Goal: Use online tool/utility: Utilize a website feature to perform a specific function

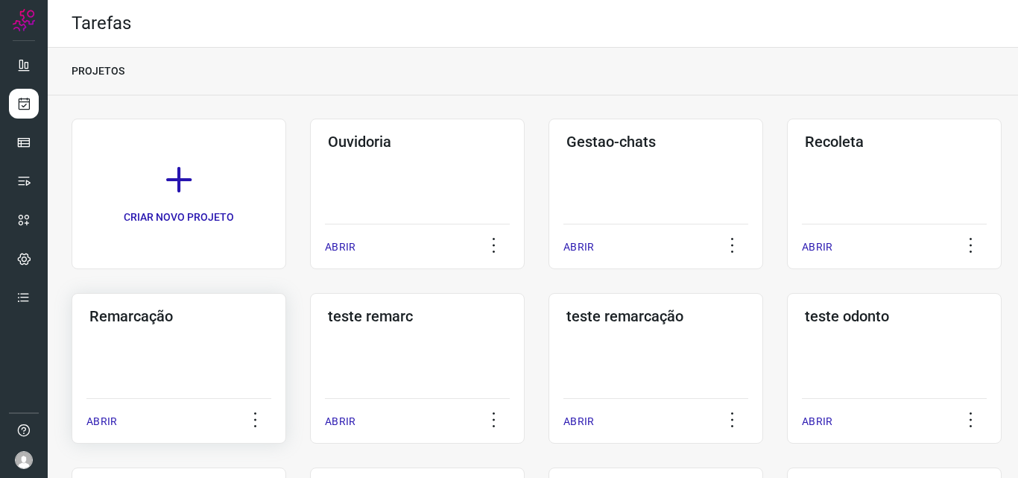
click at [310, 365] on div "Remarcação ABRIR" at bounding box center [417, 368] width 215 height 151
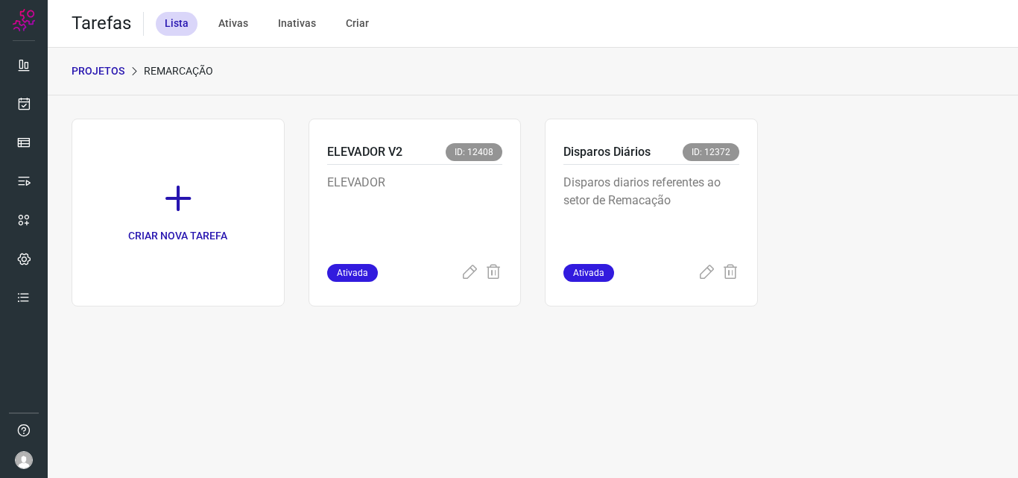
click at [739, 148] on div "Disparos Diários ID: 12372" at bounding box center [652, 154] width 176 height 22
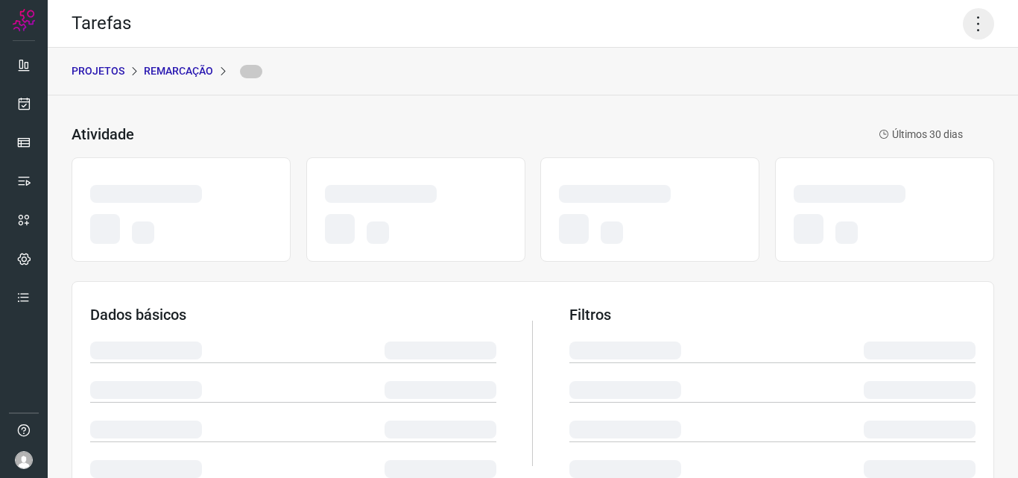
click at [966, 16] on icon at bounding box center [978, 23] width 31 height 31
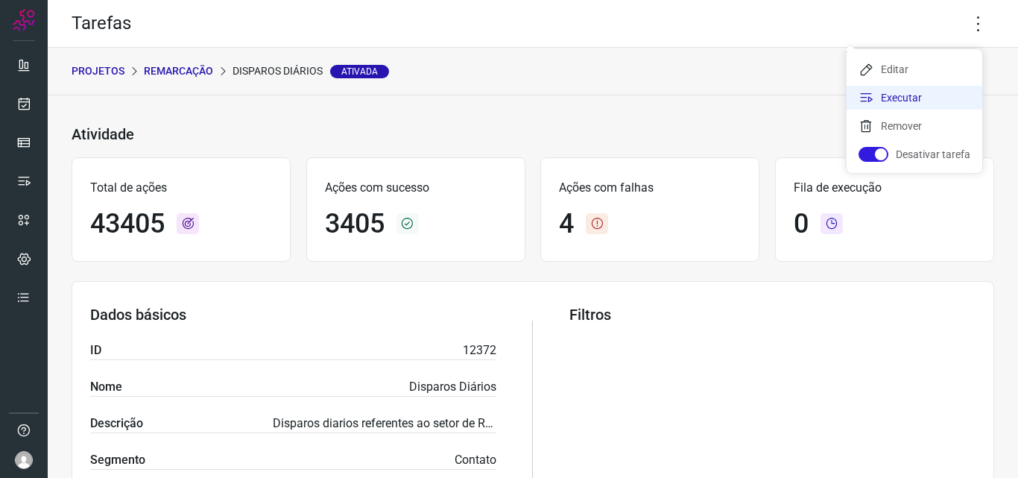
click at [901, 98] on li "Executar" at bounding box center [915, 98] width 136 height 24
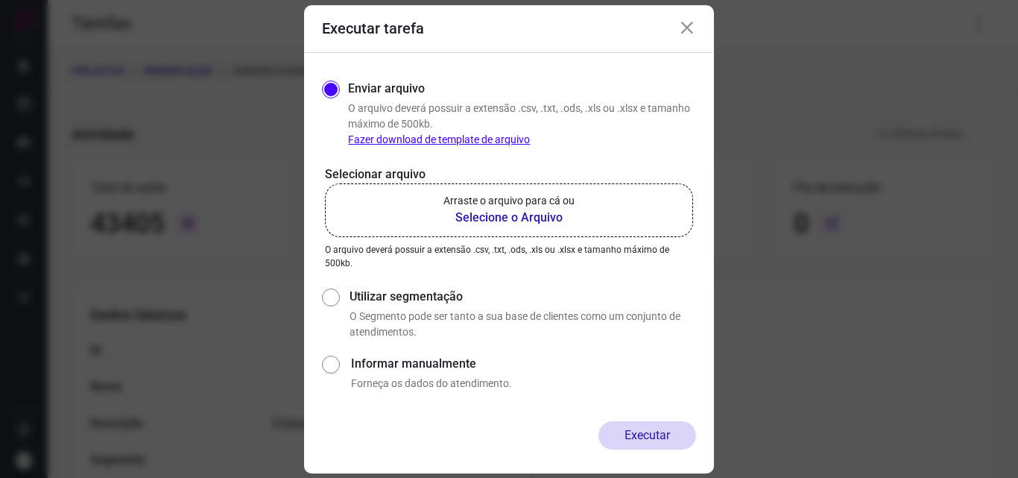
click at [520, 210] on b "Selecione o Arquivo" at bounding box center [509, 218] width 131 height 18
click at [0, 0] on input "Arraste o arquivo para cá ou Selecione o Arquivo" at bounding box center [0, 0] width 0 height 0
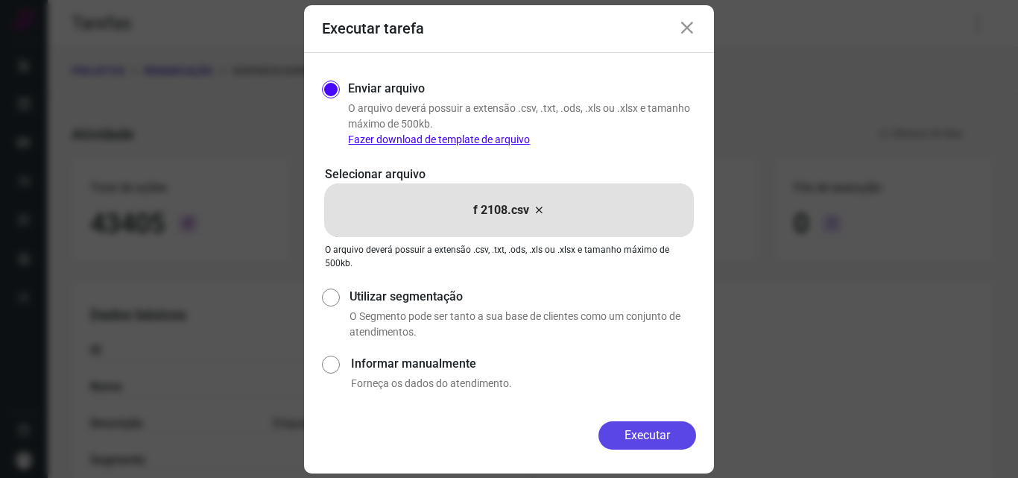
click at [652, 438] on button "Executar" at bounding box center [648, 435] width 98 height 28
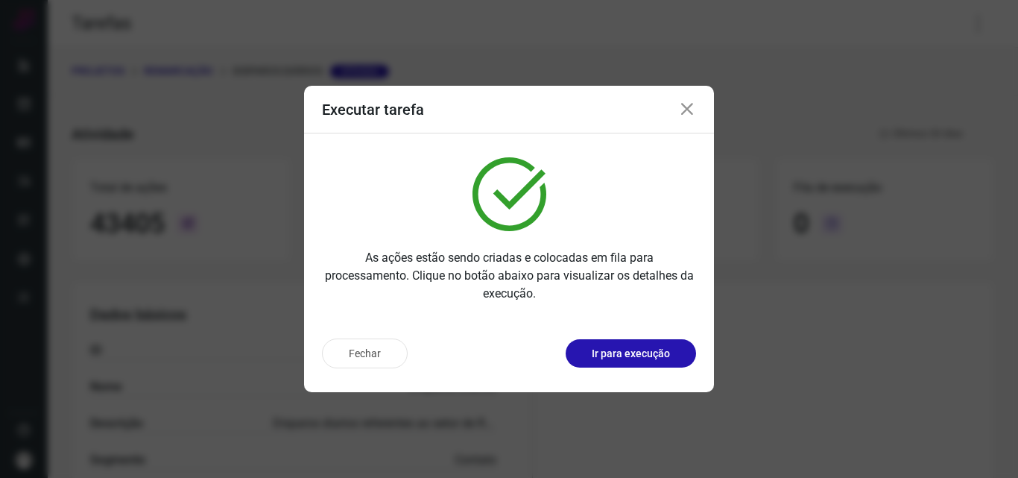
click at [644, 353] on p "Ir para execução" at bounding box center [631, 354] width 78 height 16
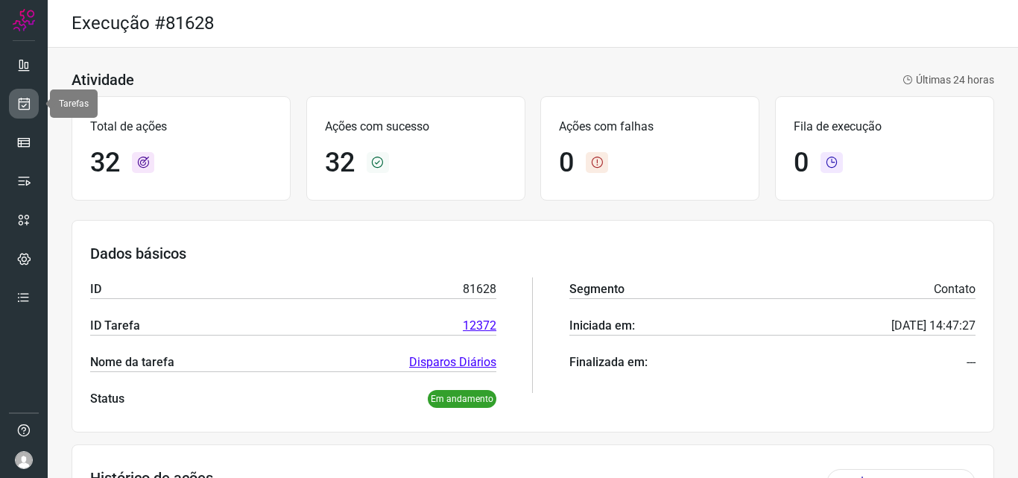
click at [25, 107] on icon at bounding box center [24, 103] width 16 height 15
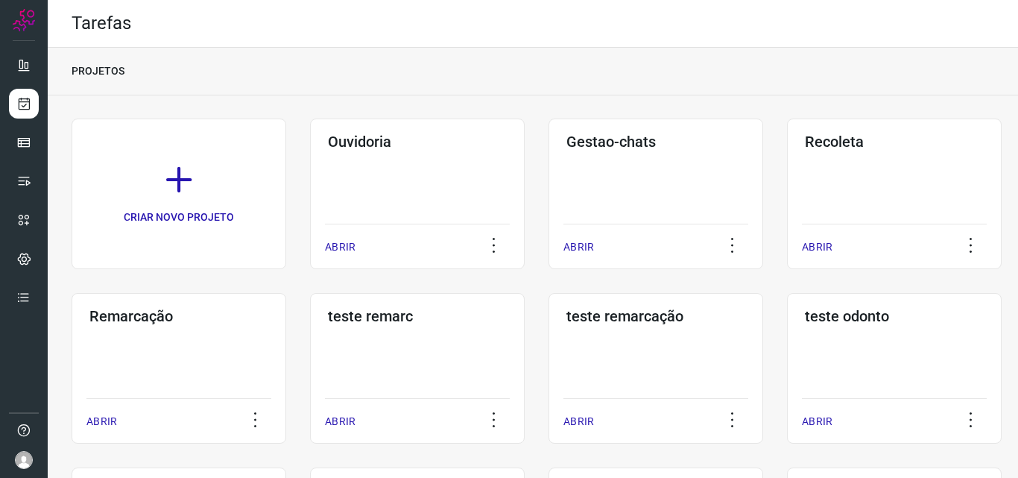
click at [310, 373] on div "Remarcação ABRIR" at bounding box center [417, 368] width 215 height 151
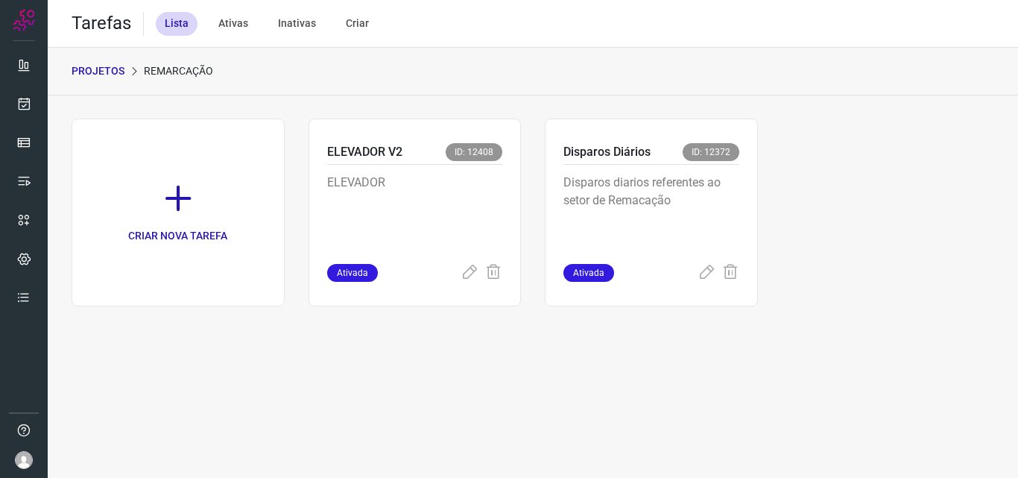
click at [738, 246] on p "Disparos diarios referentes ao setor de Remacação" at bounding box center [652, 211] width 176 height 75
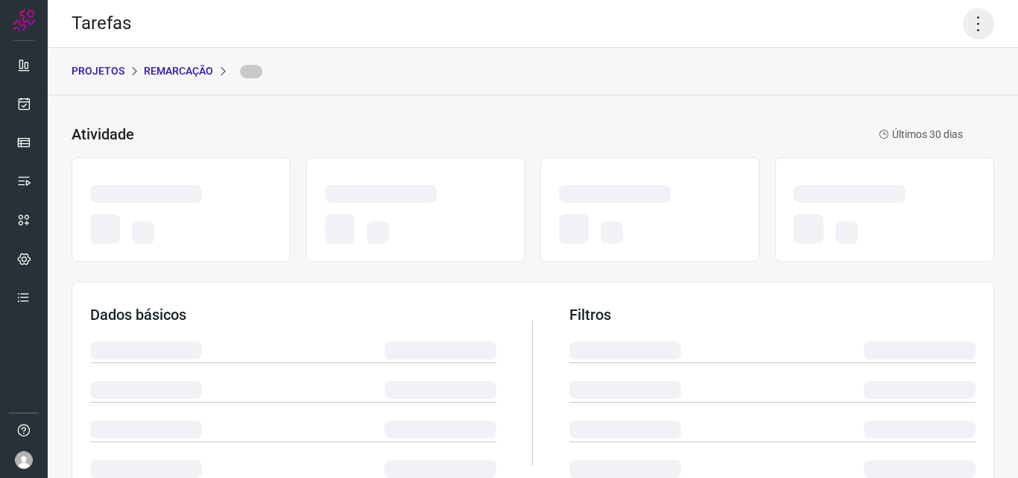
click at [963, 19] on icon at bounding box center [978, 23] width 31 height 31
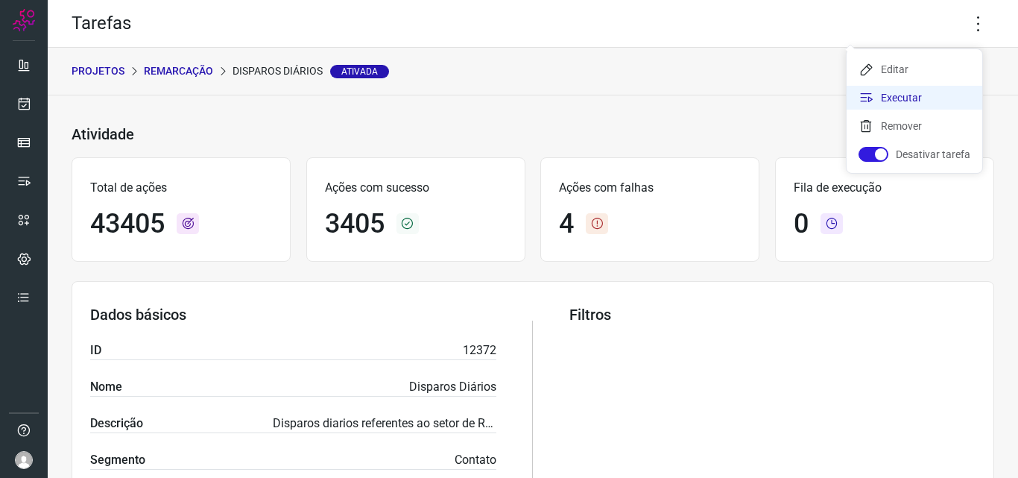
click at [925, 95] on li "Executar" at bounding box center [915, 98] width 136 height 24
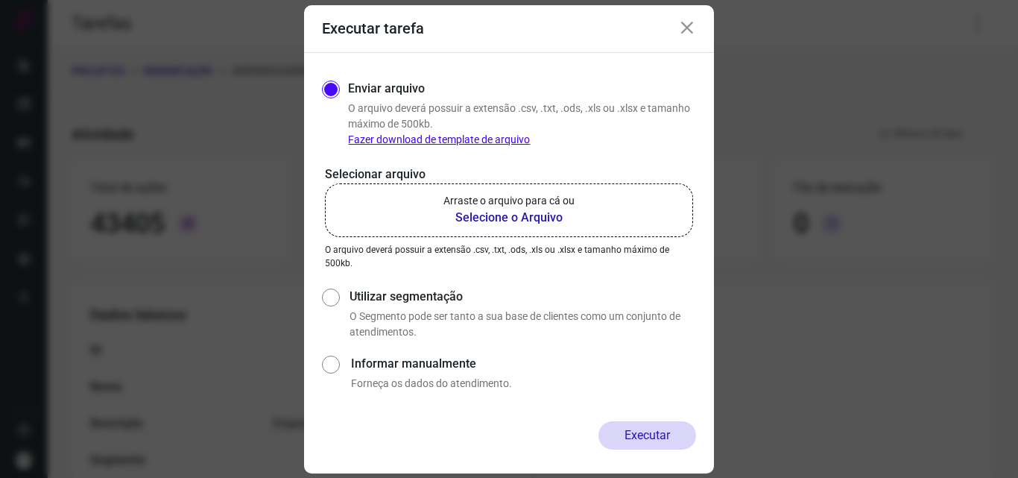
click at [497, 211] on b "Selecione o Arquivo" at bounding box center [509, 218] width 131 height 18
click at [0, 0] on input "Arraste o arquivo para cá ou Selecione o Arquivo" at bounding box center [0, 0] width 0 height 0
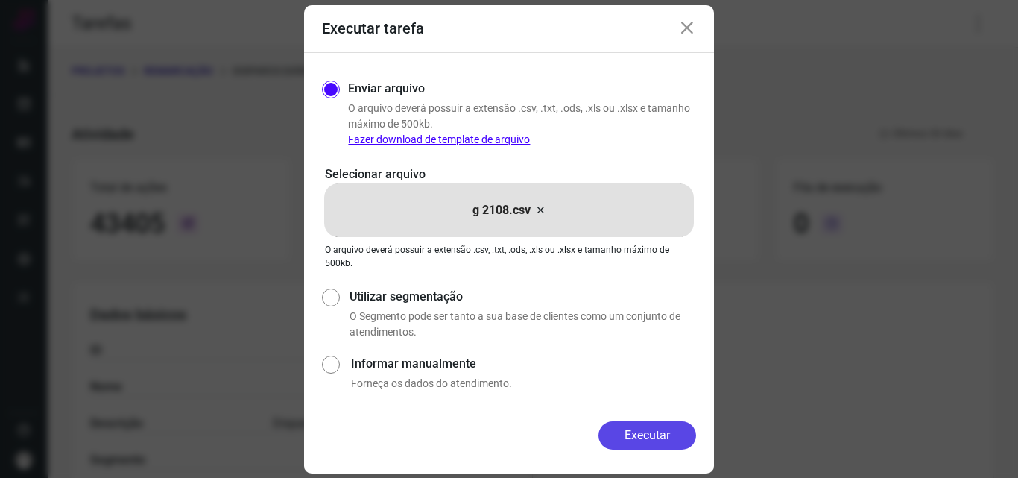
click at [624, 426] on button "Executar" at bounding box center [648, 435] width 98 height 28
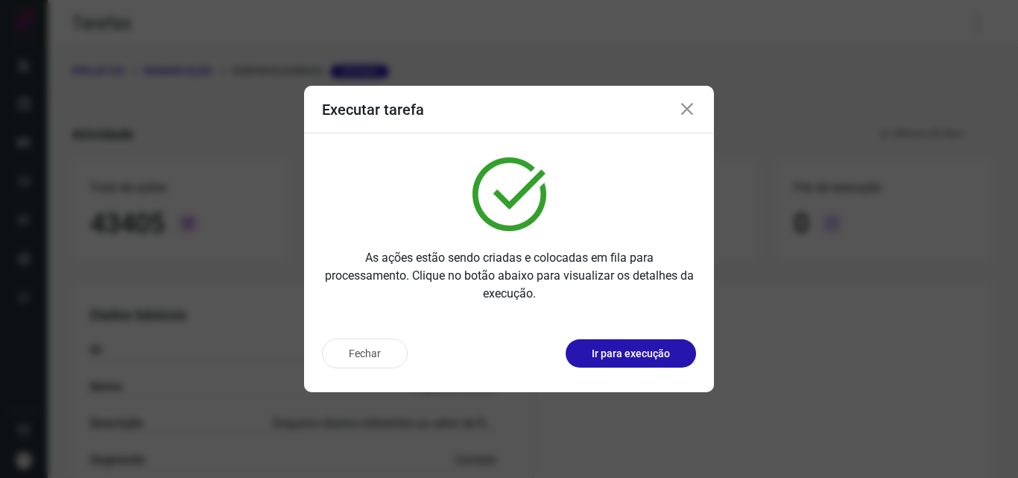
click at [628, 361] on p "Ir para execução" at bounding box center [631, 354] width 78 height 16
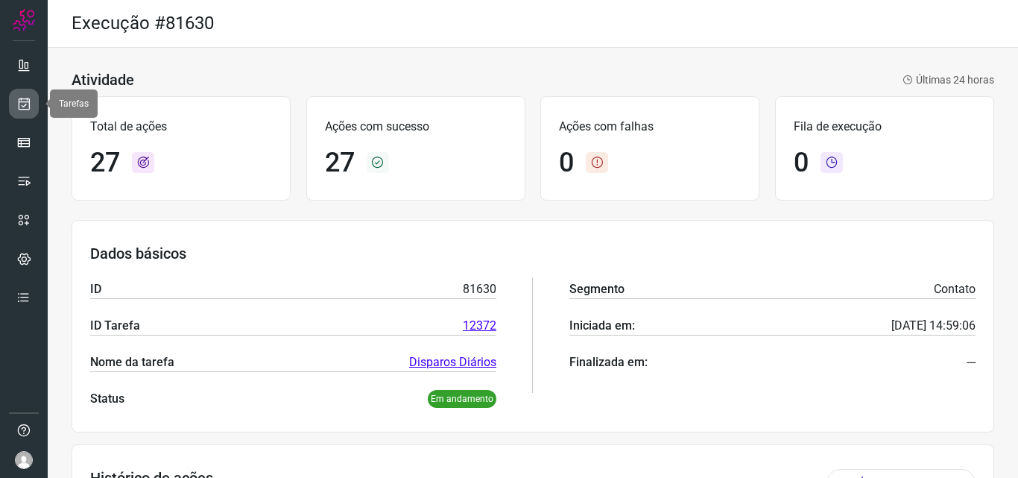
click at [30, 99] on icon at bounding box center [24, 103] width 16 height 15
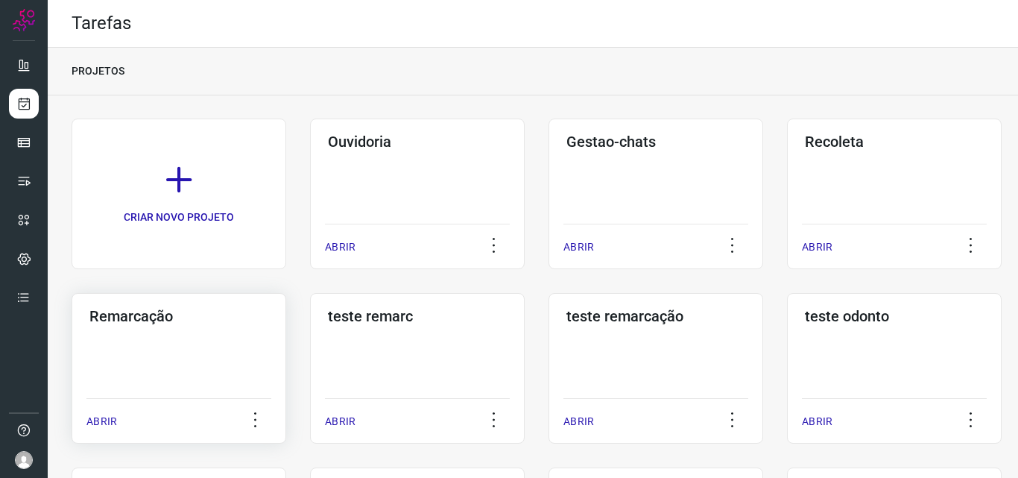
click at [310, 356] on div "Remarcação ABRIR" at bounding box center [417, 368] width 215 height 151
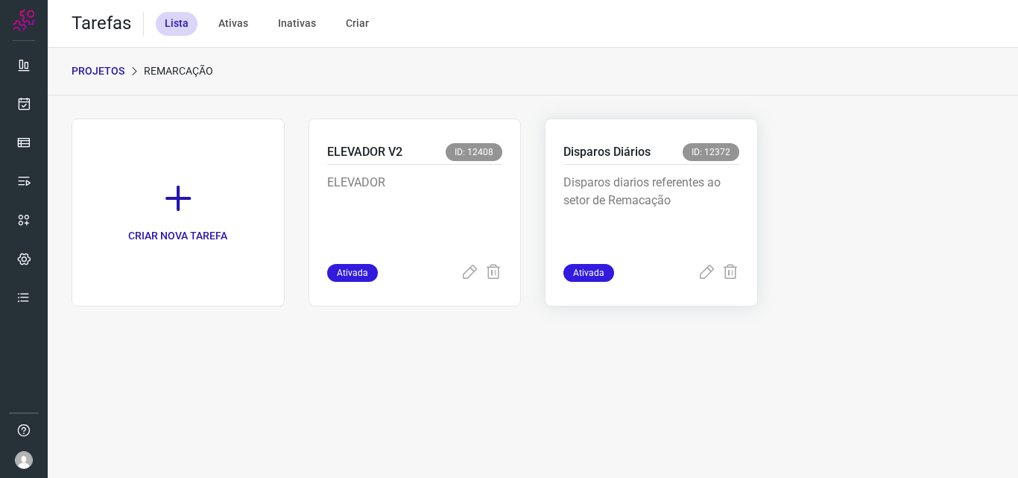
click at [630, 202] on p "Disparos diarios referentes ao setor de Remacação" at bounding box center [652, 211] width 176 height 75
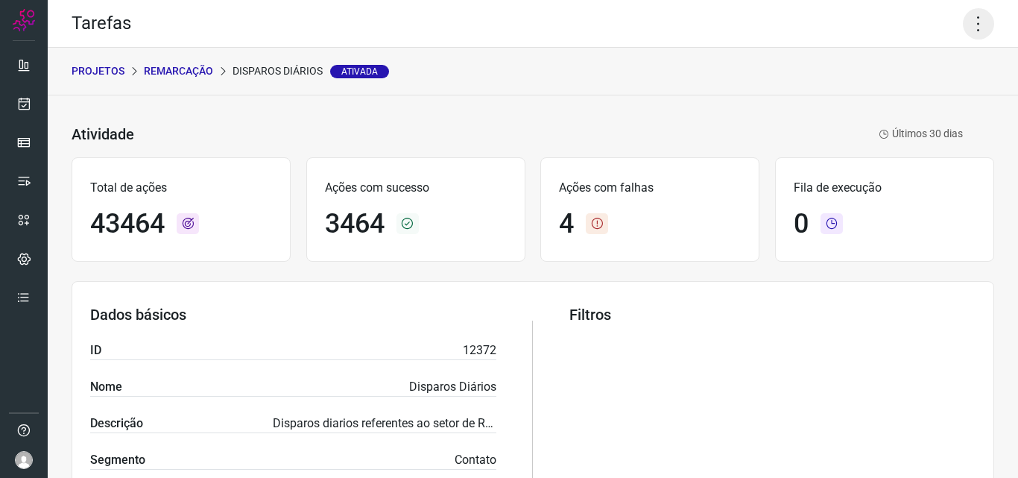
click at [963, 23] on icon at bounding box center [978, 23] width 31 height 31
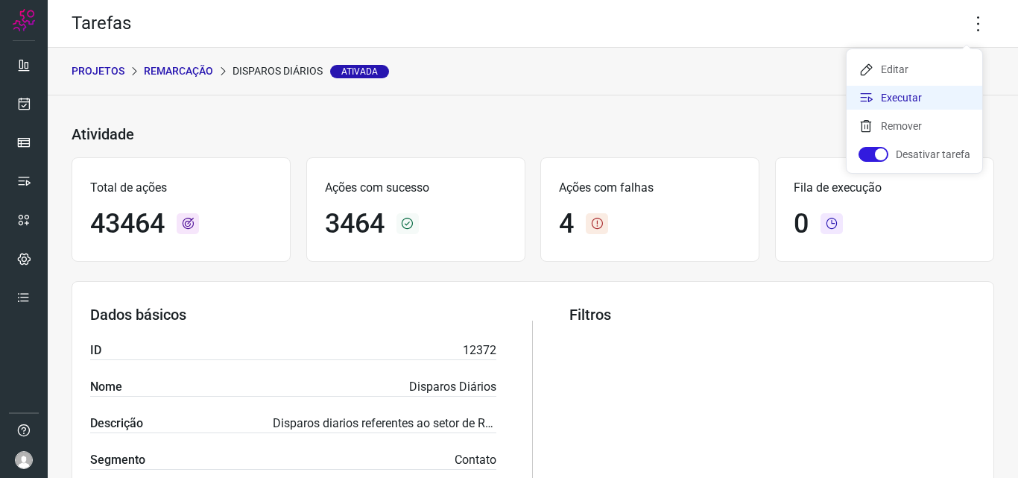
click at [903, 98] on li "Executar" at bounding box center [915, 98] width 136 height 24
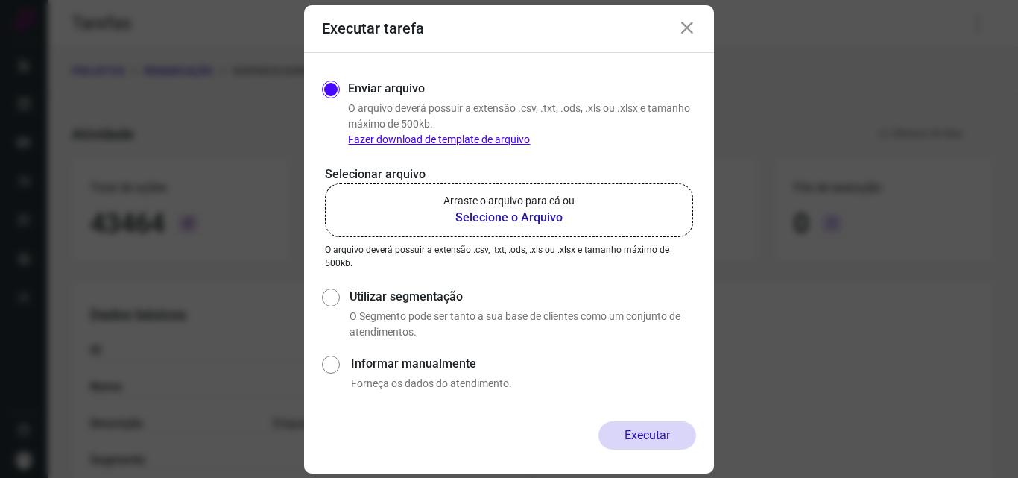
click at [547, 203] on p "Arraste o arquivo para cá ou" at bounding box center [509, 201] width 131 height 16
click at [0, 0] on input "Arraste o arquivo para cá ou Selecione o Arquivo" at bounding box center [0, 0] width 0 height 0
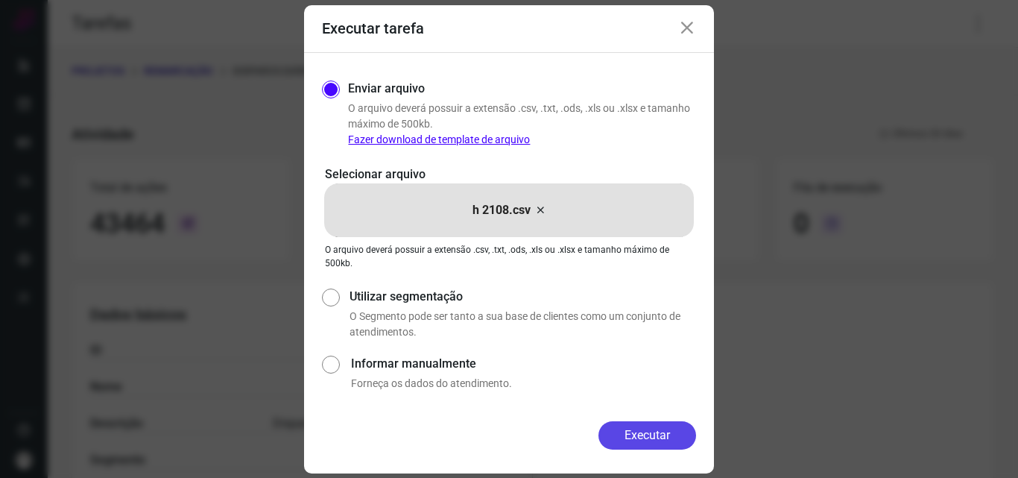
click at [652, 435] on button "Executar" at bounding box center [648, 435] width 98 height 28
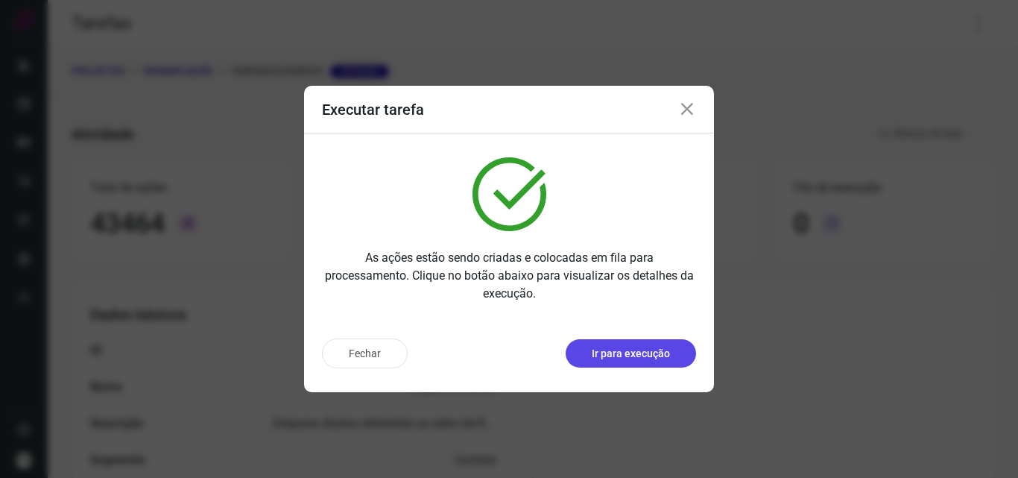
click at [658, 353] on p "Ir para execução" at bounding box center [631, 354] width 78 height 16
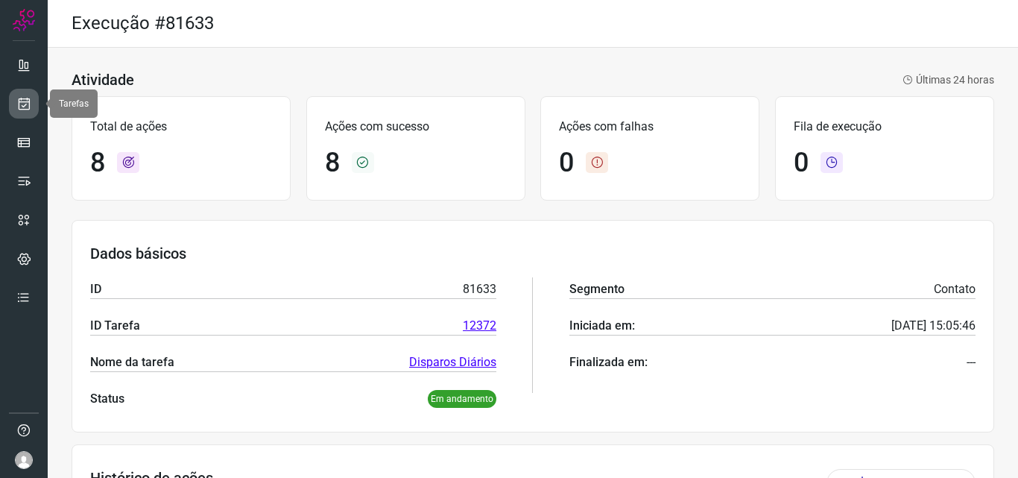
click at [19, 101] on icon at bounding box center [24, 103] width 16 height 15
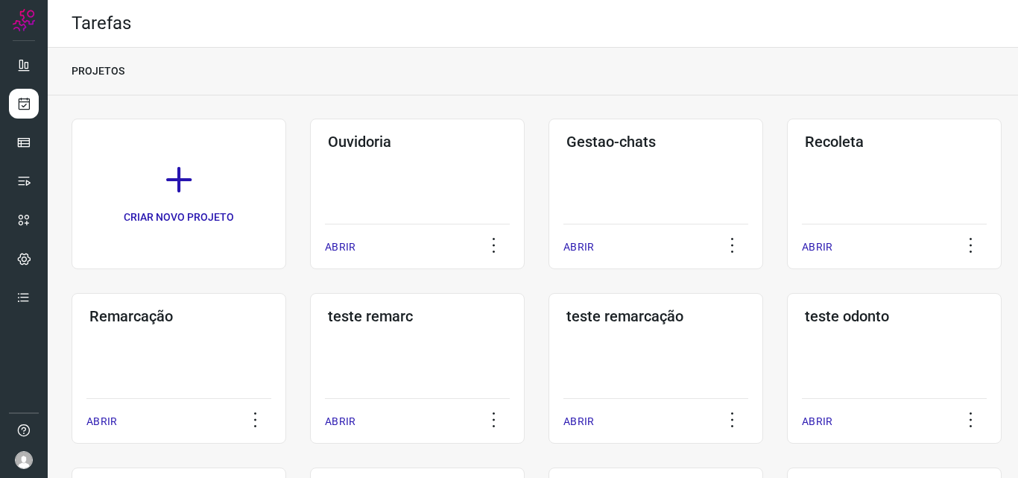
click at [310, 379] on div "Remarcação ABRIR" at bounding box center [417, 368] width 215 height 151
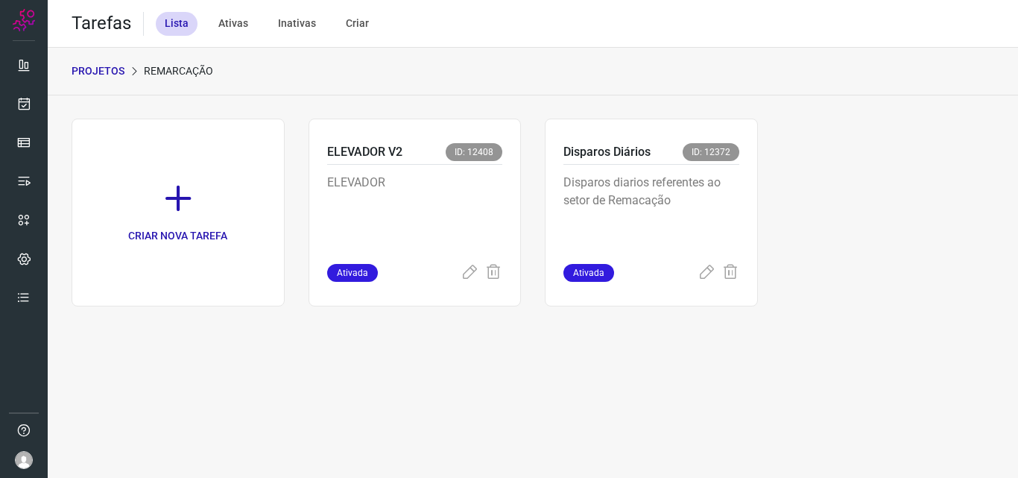
click at [666, 243] on p "Disparos diarios referentes ao setor de Remacação" at bounding box center [652, 211] width 176 height 75
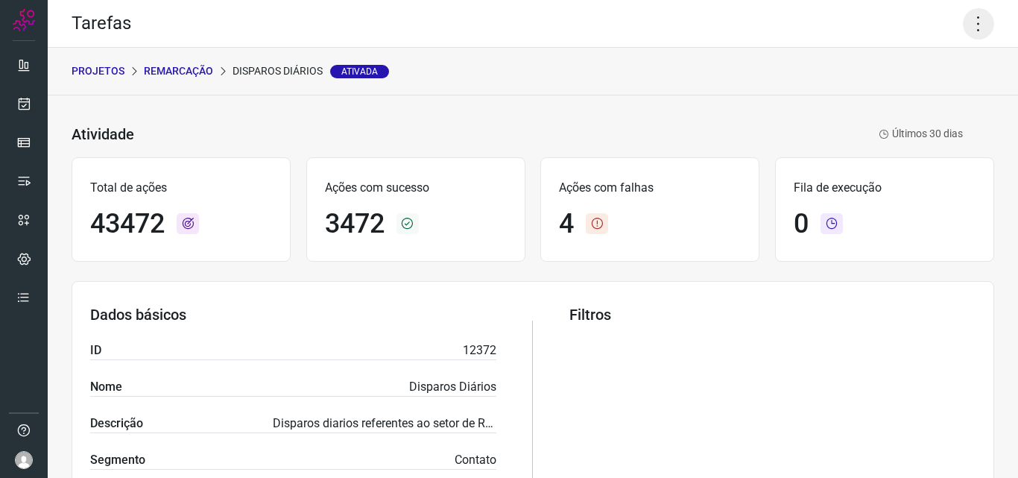
click at [963, 25] on icon at bounding box center [978, 23] width 31 height 31
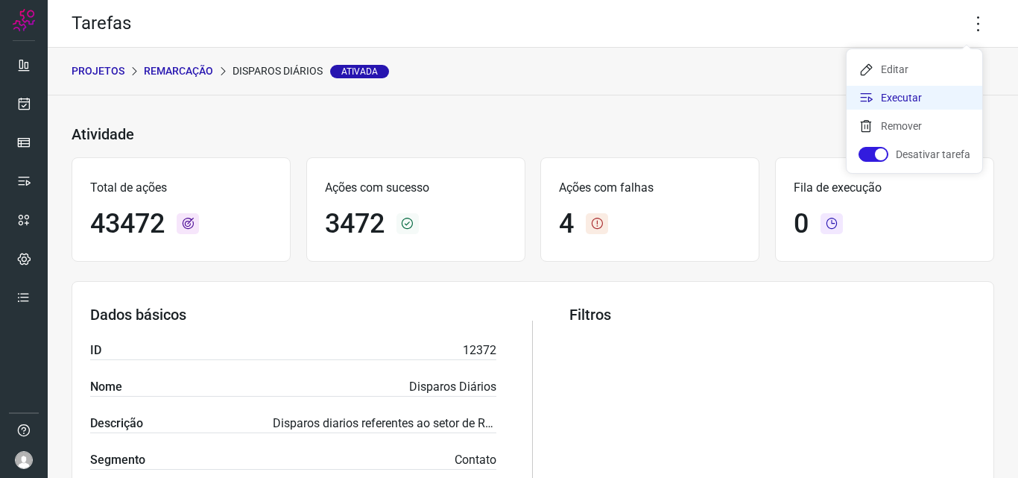
click at [921, 94] on li "Executar" at bounding box center [915, 98] width 136 height 24
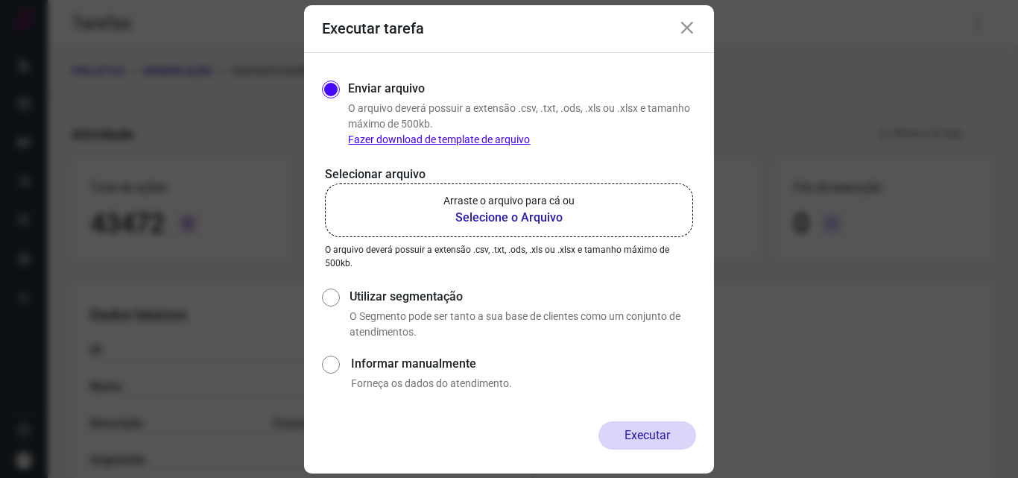
click at [514, 201] on p "Arraste o arquivo para cá ou" at bounding box center [509, 201] width 131 height 16
click at [0, 0] on input "Arraste o arquivo para cá ou Selecione o Arquivo" at bounding box center [0, 0] width 0 height 0
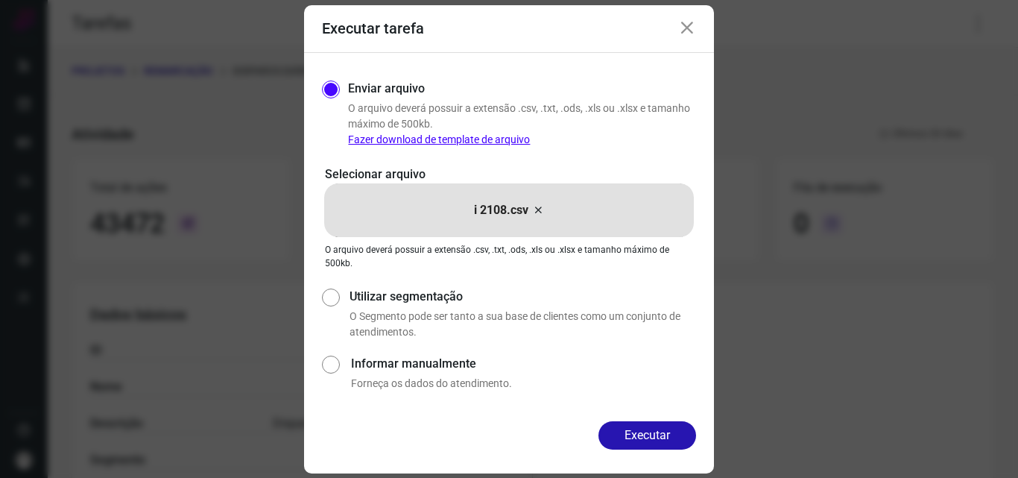
click at [664, 435] on button "Executar" at bounding box center [648, 435] width 98 height 28
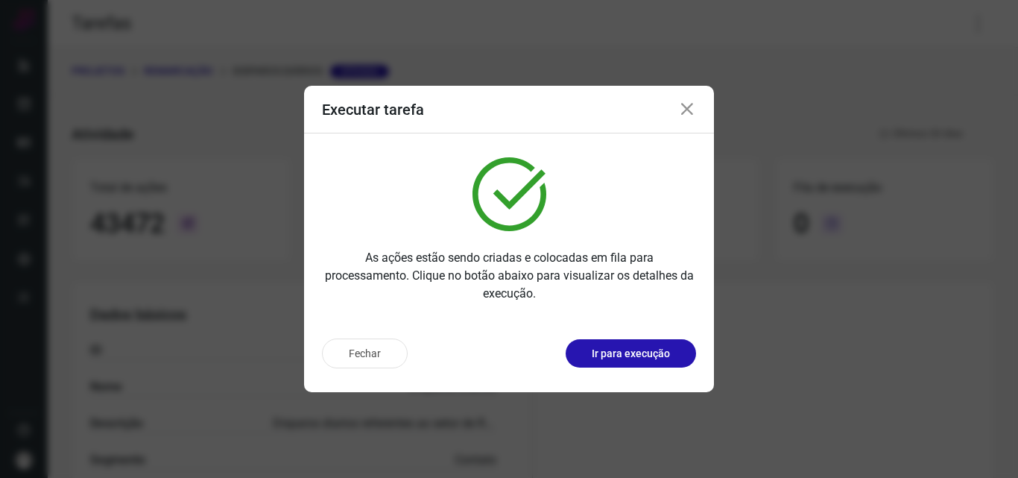
click at [635, 353] on p "Ir para execução" at bounding box center [631, 354] width 78 height 16
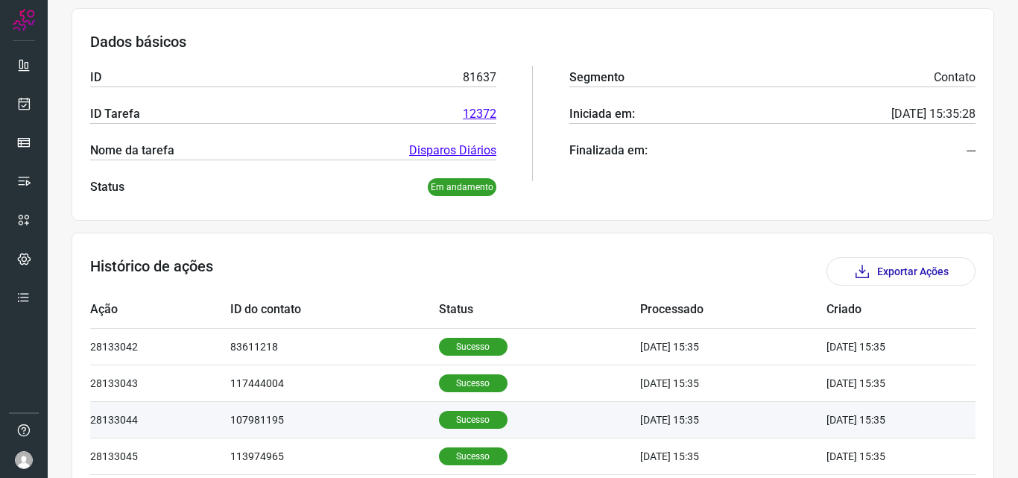
scroll to position [298, 0]
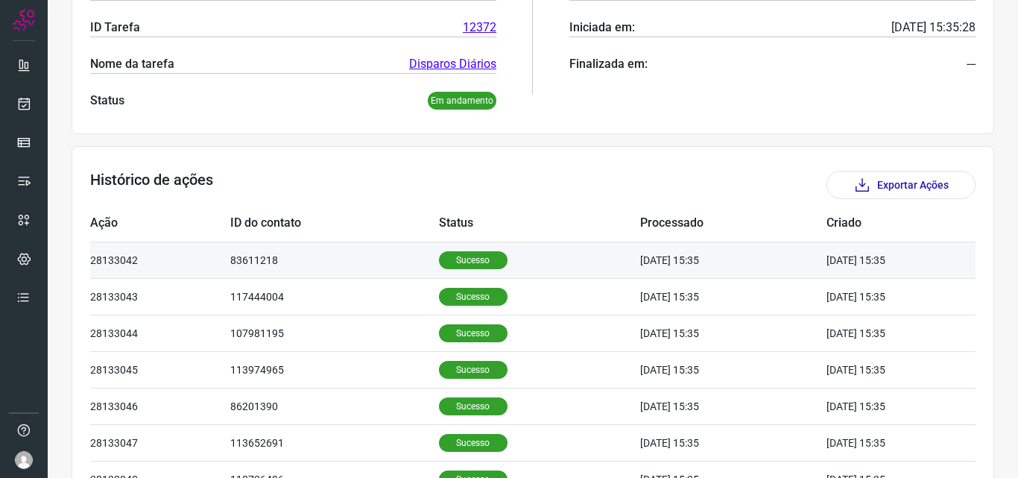
click at [485, 258] on p "Sucesso" at bounding box center [473, 260] width 69 height 18
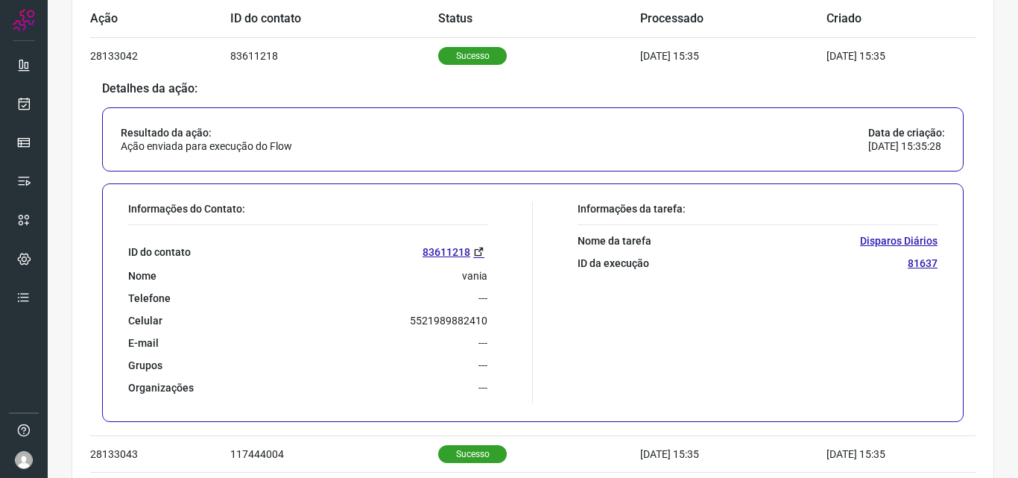
scroll to position [522, 0]
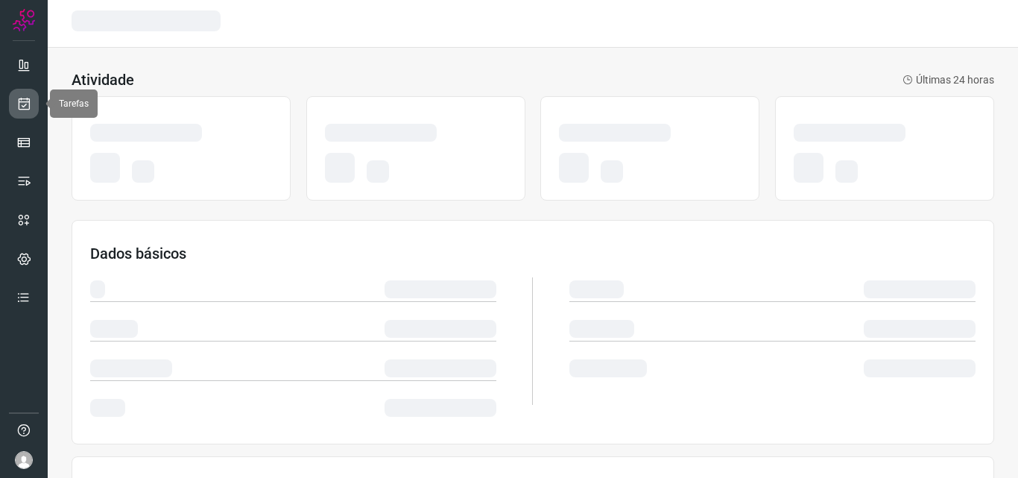
click at [21, 118] on link at bounding box center [24, 104] width 30 height 30
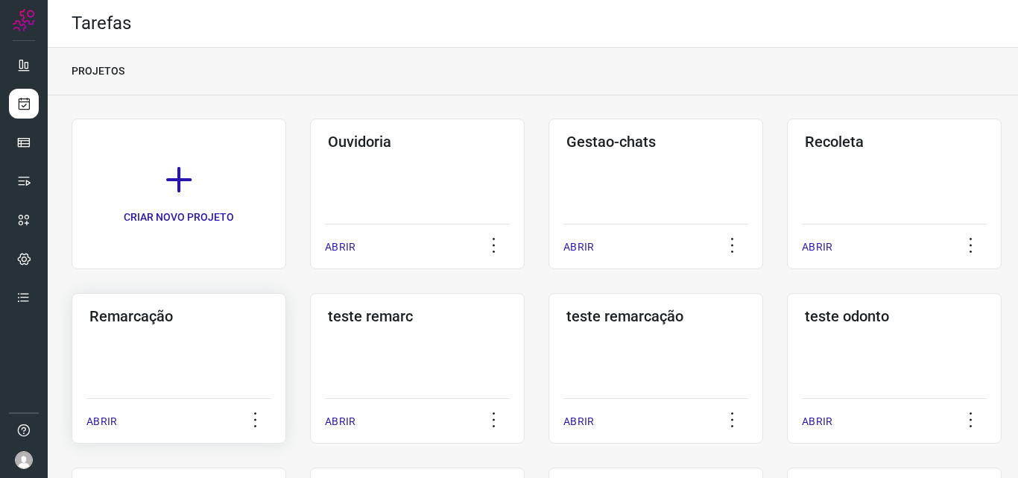
click at [310, 375] on div "Remarcação ABRIR" at bounding box center [417, 368] width 215 height 151
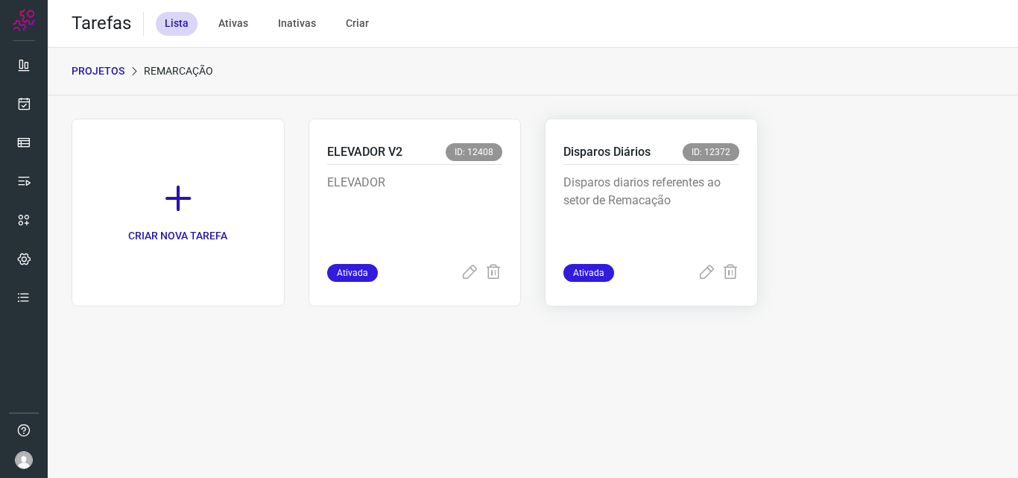
click at [731, 209] on p "Disparos diarios referentes ao setor de Remacação" at bounding box center [652, 211] width 176 height 75
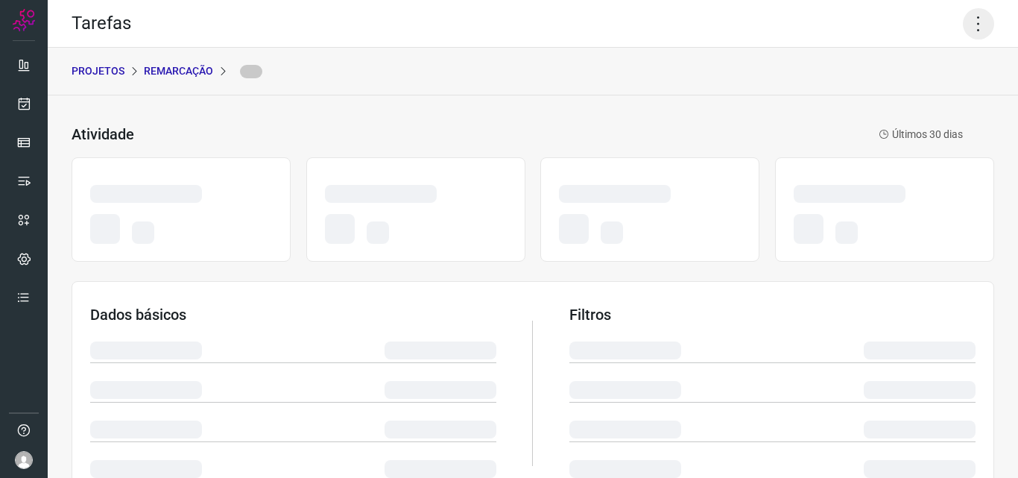
click at [965, 18] on icon at bounding box center [978, 23] width 31 height 31
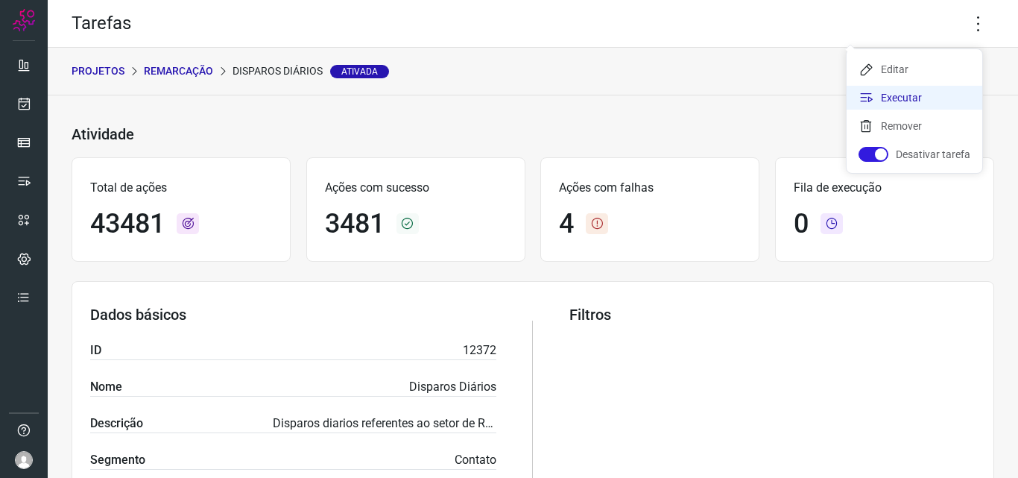
click at [928, 98] on li "Executar" at bounding box center [915, 98] width 136 height 24
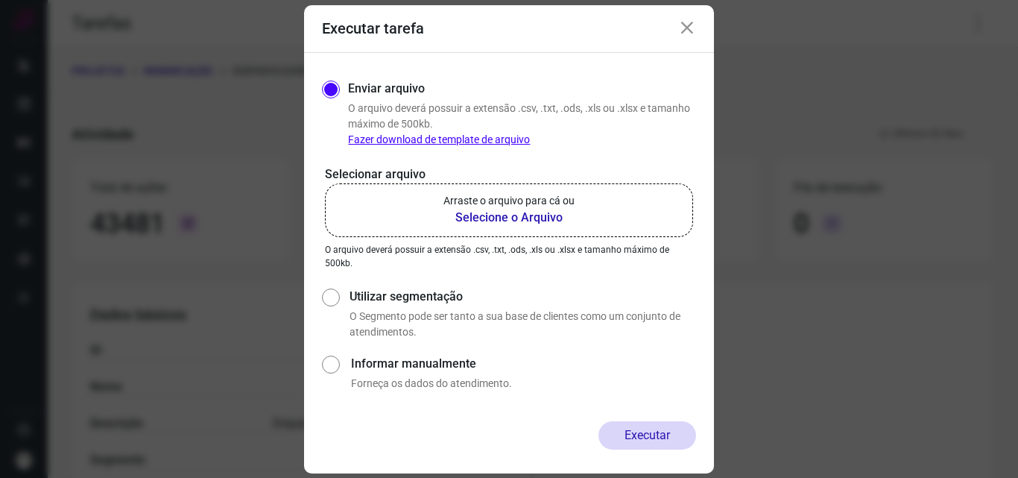
click at [502, 213] on b "Selecione o Arquivo" at bounding box center [509, 218] width 131 height 18
click at [0, 0] on input "Arraste o arquivo para cá ou Selecione o Arquivo" at bounding box center [0, 0] width 0 height 0
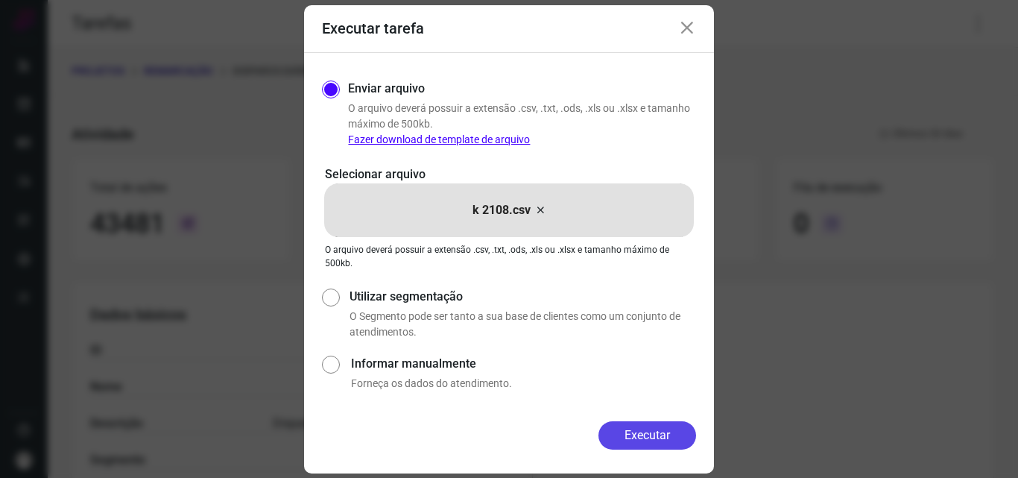
click at [640, 441] on button "Executar" at bounding box center [648, 435] width 98 height 28
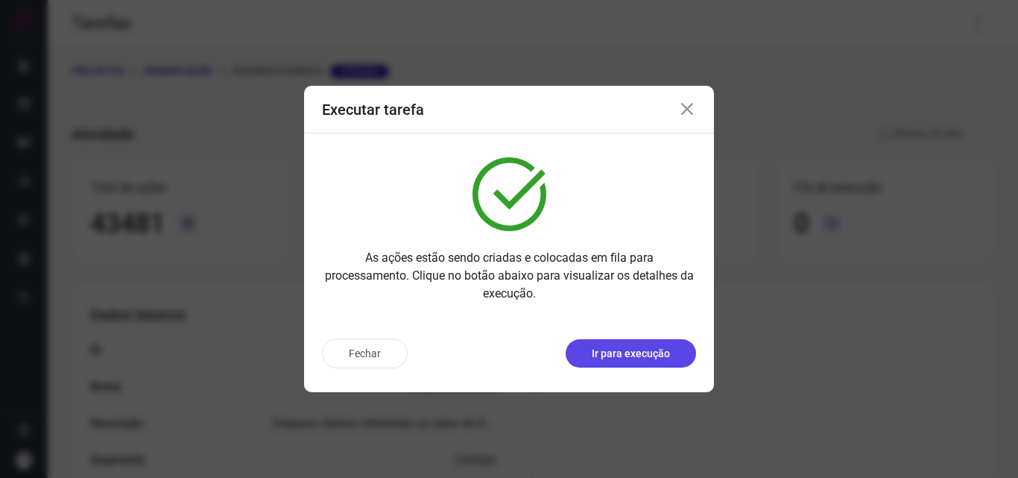
click at [675, 344] on button "Ir para execução" at bounding box center [631, 353] width 130 height 28
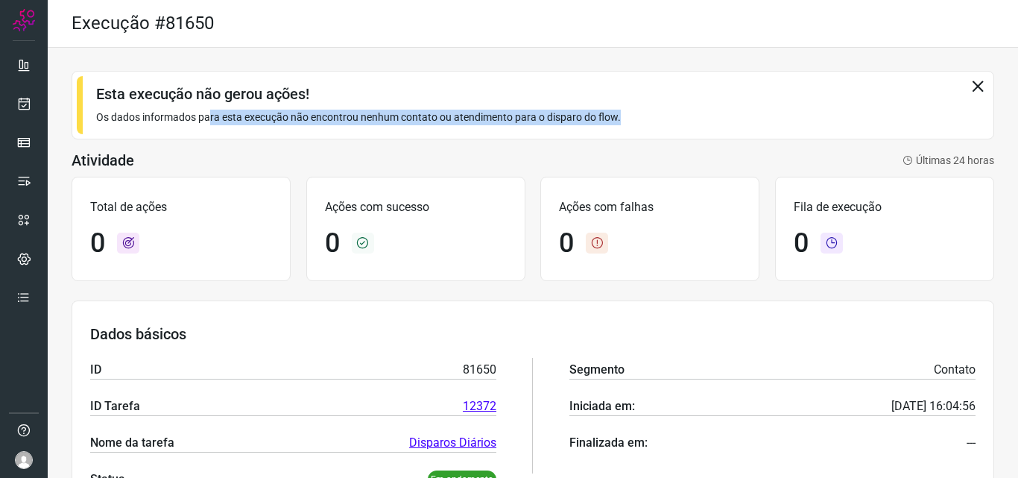
drag, startPoint x: 209, startPoint y: 117, endPoint x: 631, endPoint y: 127, distance: 422.1
click at [628, 127] on div "Esta execução não gerou ações! Os dados informados para esta execução não encon…" at bounding box center [533, 105] width 923 height 69
click at [660, 126] on div "Esta execução não gerou ações! Os dados informados para esta execução não encon…" at bounding box center [533, 105] width 923 height 69
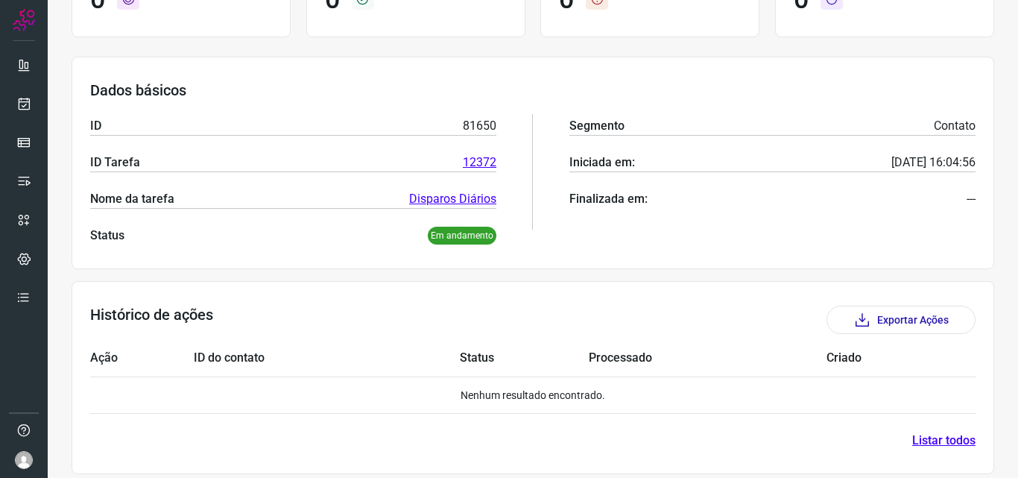
scroll to position [255, 0]
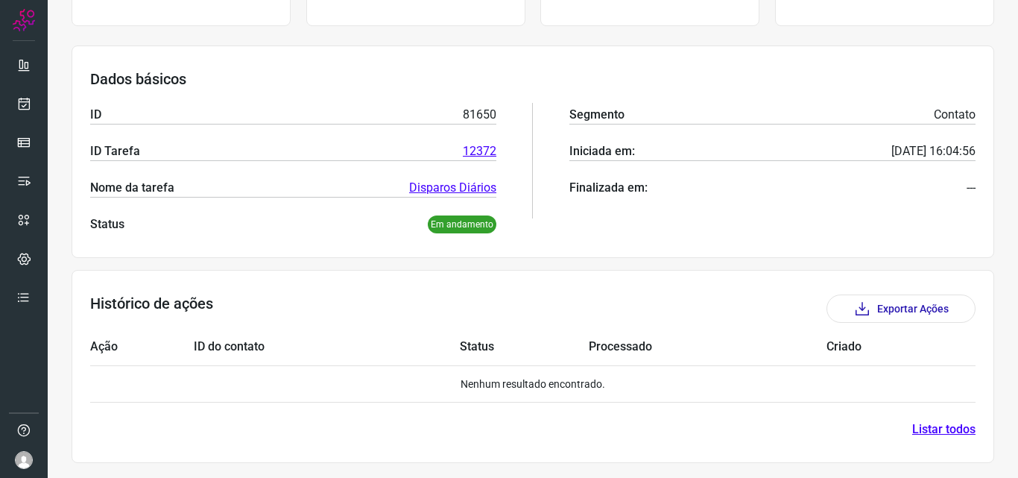
click at [459, 227] on p "Em andamento" at bounding box center [462, 224] width 69 height 18
drag, startPoint x: 425, startPoint y: 228, endPoint x: 502, endPoint y: 242, distance: 78.7
click at [502, 242] on div "Dados básicos ID 81650 ID Tarefa 12372 Nome da tarefa Disparos Diários Status E…" at bounding box center [533, 151] width 923 height 212
click at [517, 233] on div "ID 81650 ID Tarefa 12372 Nome da tarefa Disparos Diários Status Em andamento Se…" at bounding box center [533, 160] width 886 height 145
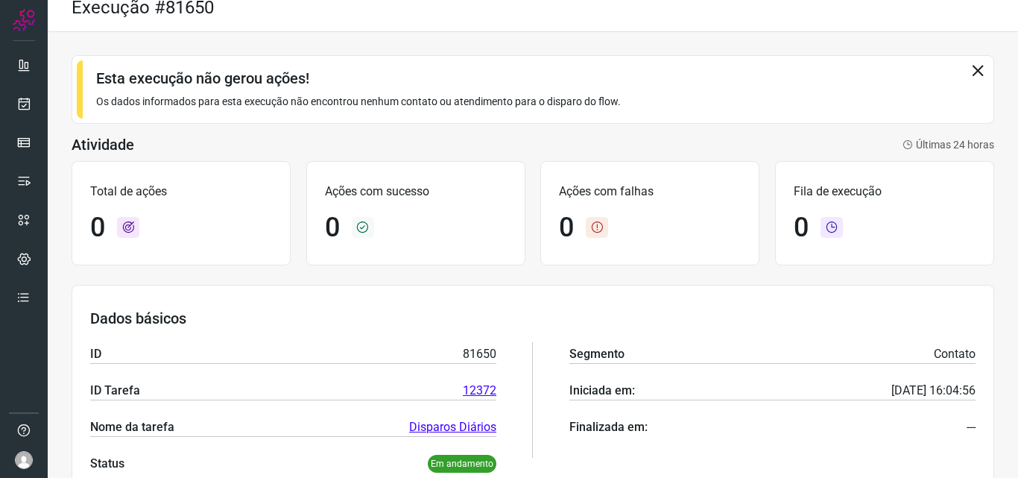
scroll to position [0, 0]
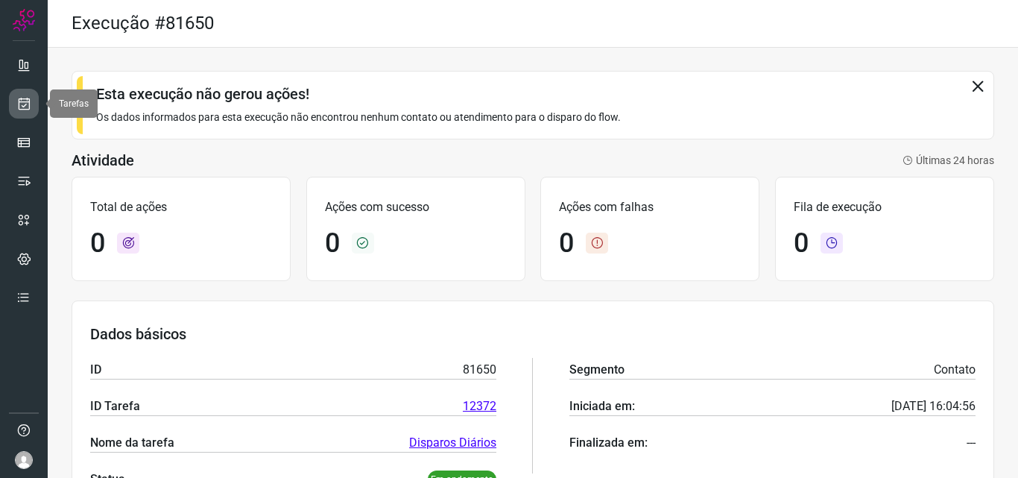
click at [34, 98] on link at bounding box center [24, 104] width 30 height 30
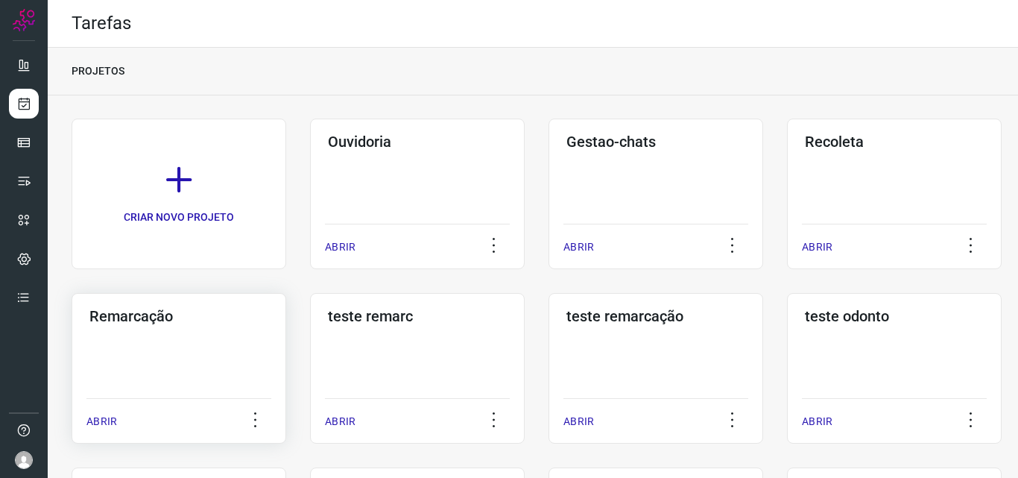
click at [310, 334] on div "Remarcação ABRIR" at bounding box center [417, 368] width 215 height 151
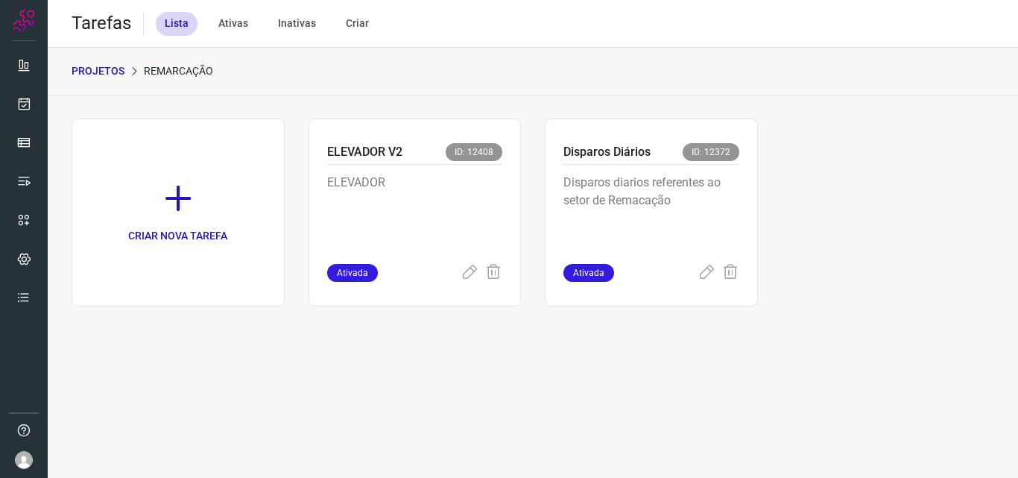
click at [739, 236] on p "Disparos diarios referentes ao setor de Remacação" at bounding box center [652, 211] width 176 height 75
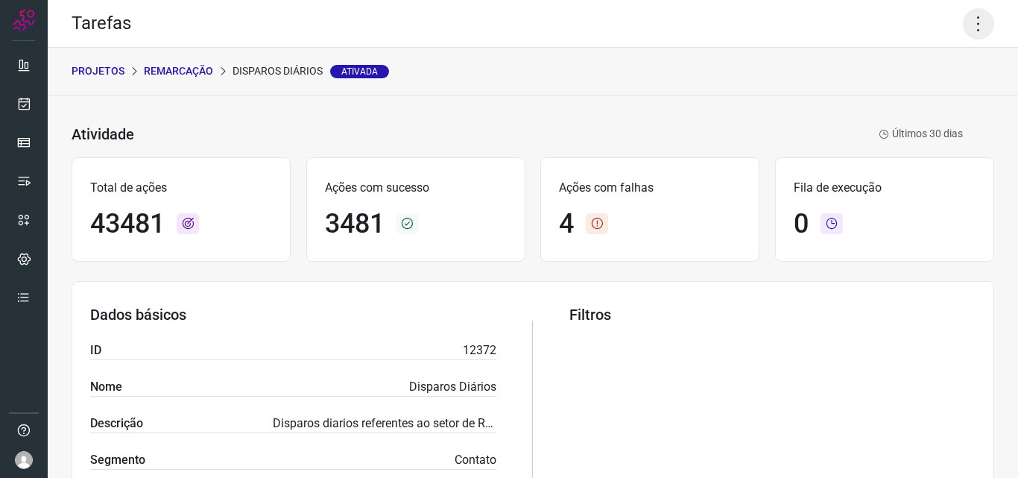
click at [968, 25] on icon at bounding box center [978, 23] width 31 height 31
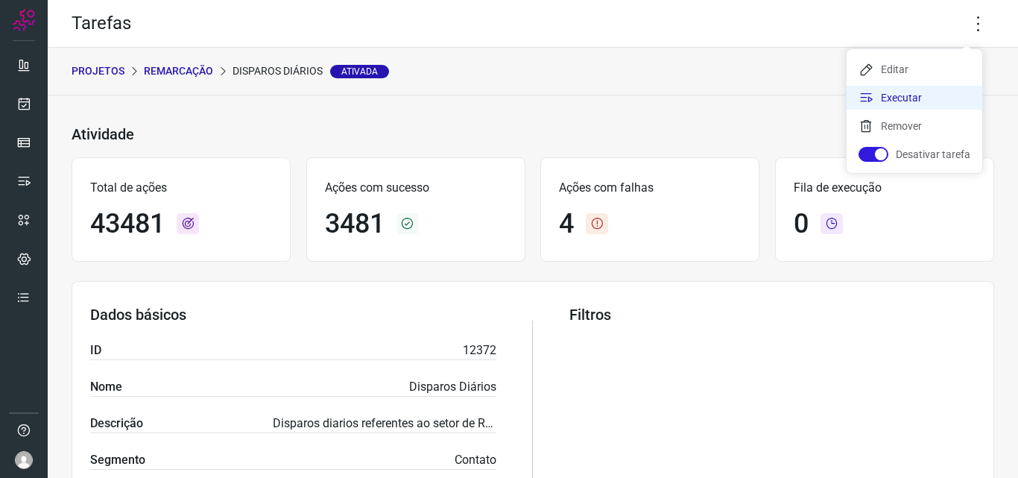
click at [919, 92] on li "Executar" at bounding box center [915, 98] width 136 height 24
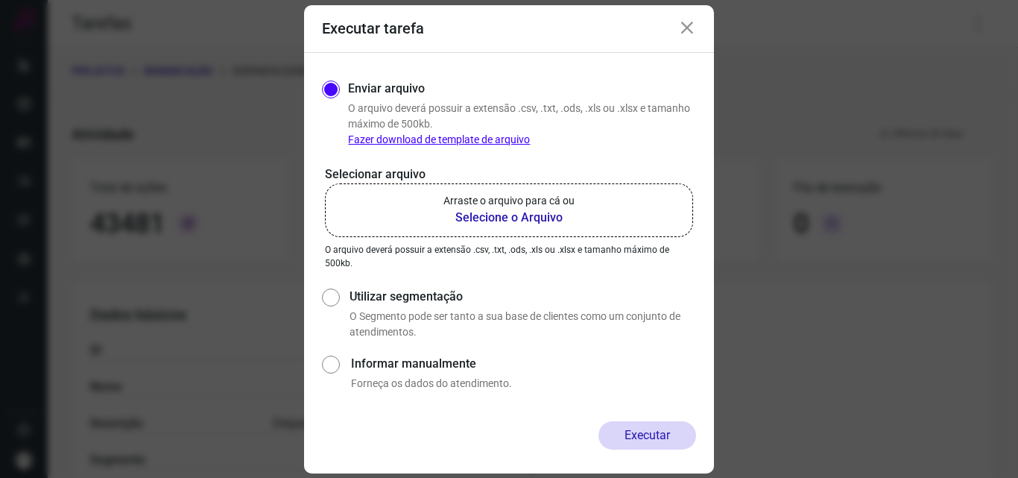
click at [510, 219] on b "Selecione o Arquivo" at bounding box center [509, 218] width 131 height 18
click at [0, 0] on input "Arraste o arquivo para cá ou Selecione o Arquivo" at bounding box center [0, 0] width 0 height 0
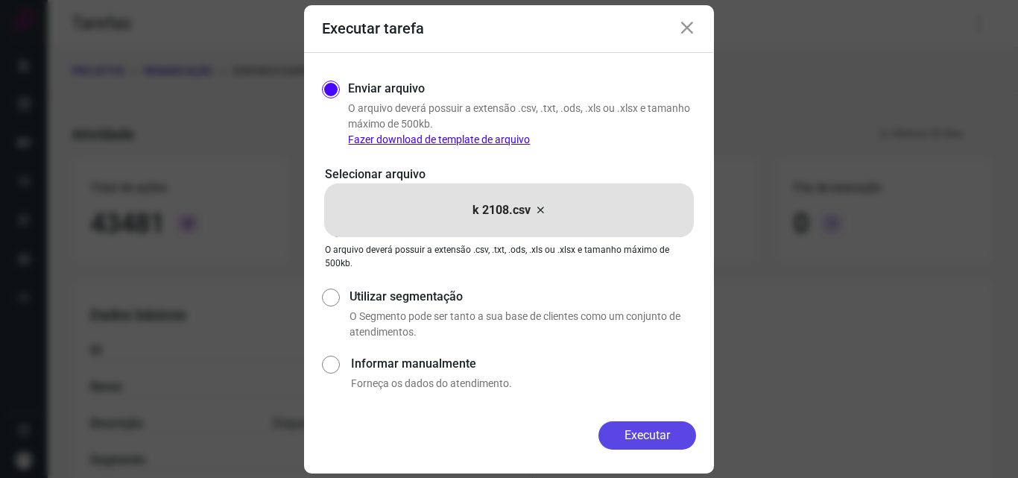
click at [643, 430] on button "Executar" at bounding box center [648, 435] width 98 height 28
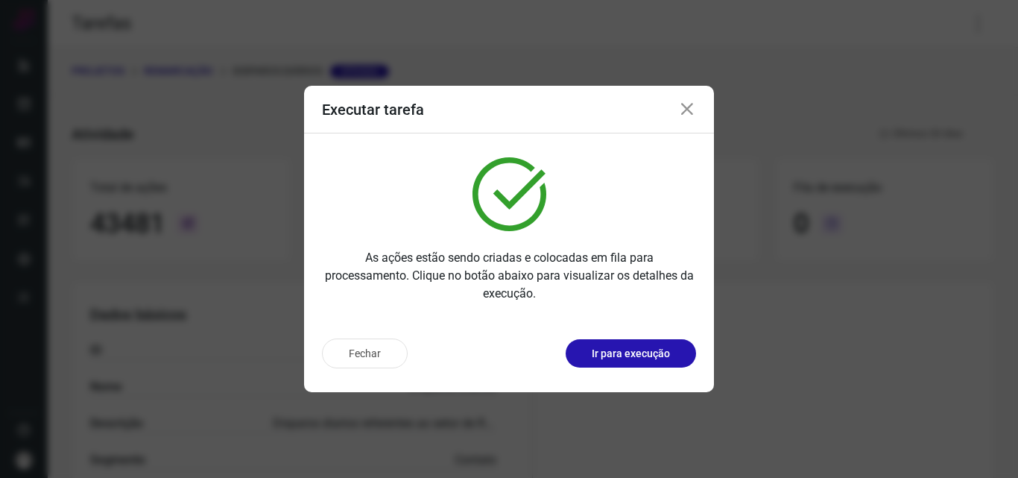
click at [635, 356] on p "Ir para execução" at bounding box center [631, 354] width 78 height 16
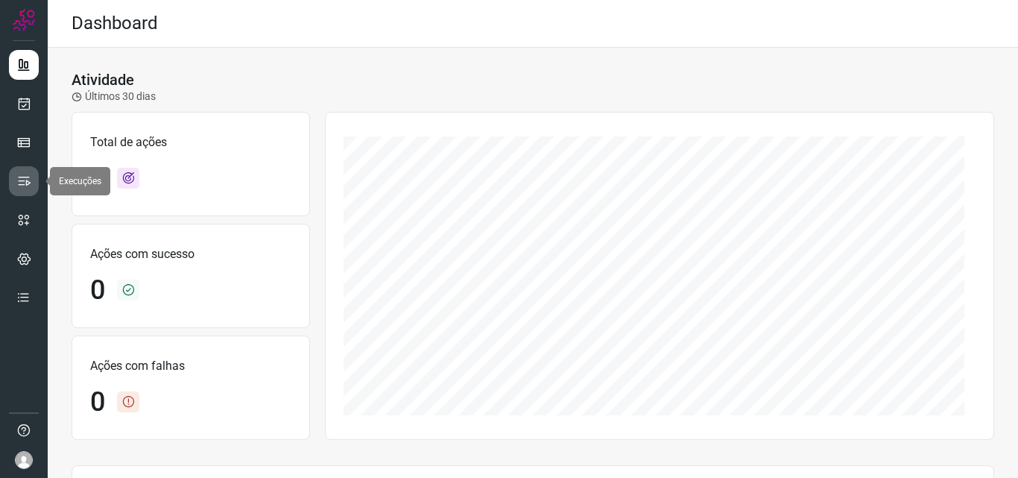
click at [31, 177] on link at bounding box center [24, 181] width 30 height 30
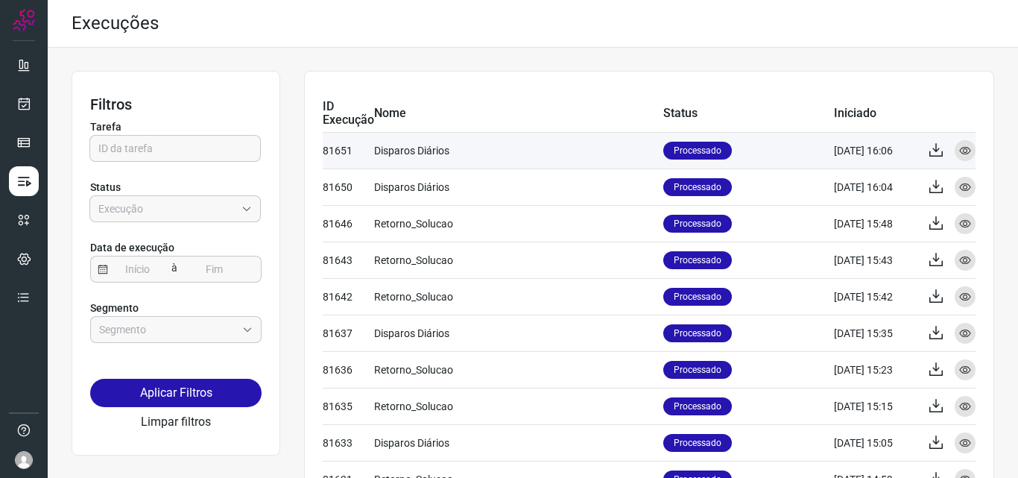
click at [708, 152] on p "Processado" at bounding box center [698, 151] width 69 height 18
click at [960, 151] on icon at bounding box center [966, 151] width 12 height 12
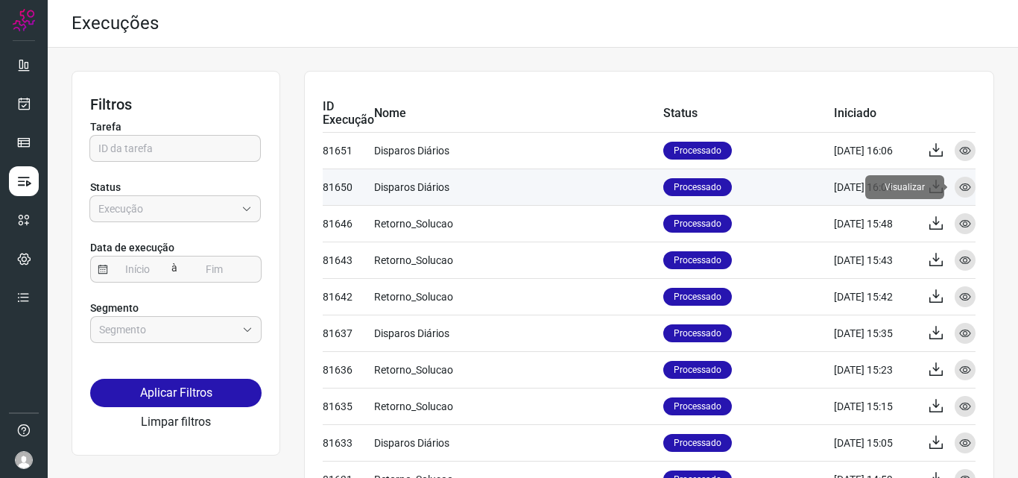
click at [960, 188] on div "Visualizar" at bounding box center [965, 187] width 21 height 21
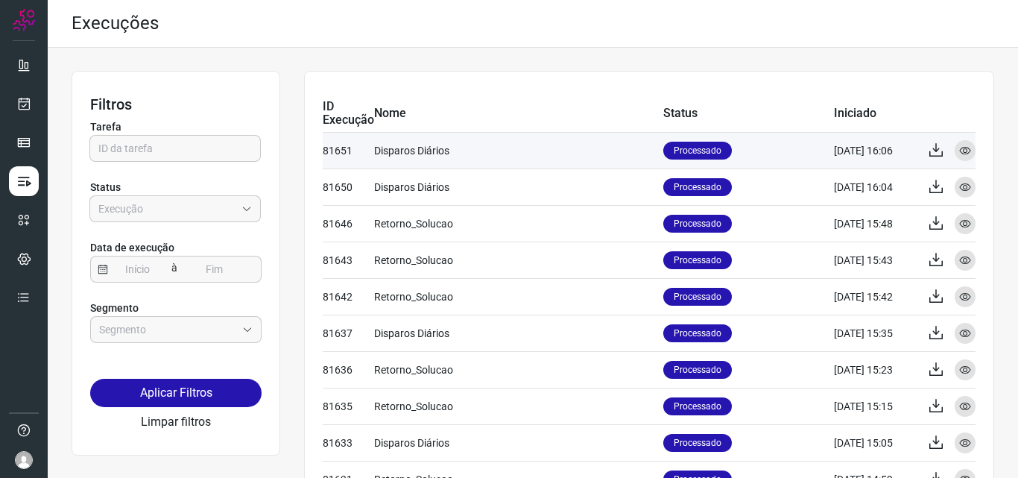
click at [837, 160] on td "21/08/25 16:06" at bounding box center [875, 150] width 82 height 37
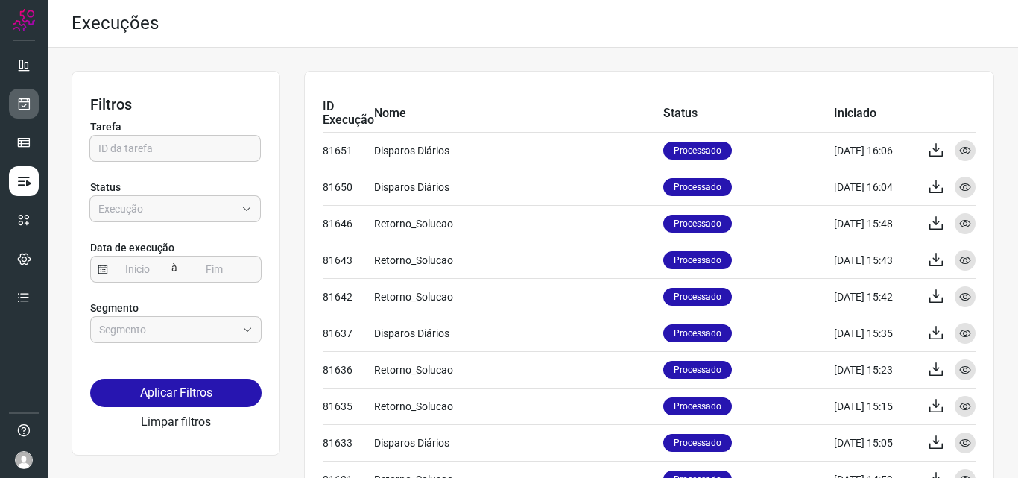
click at [28, 107] on icon at bounding box center [24, 103] width 16 height 15
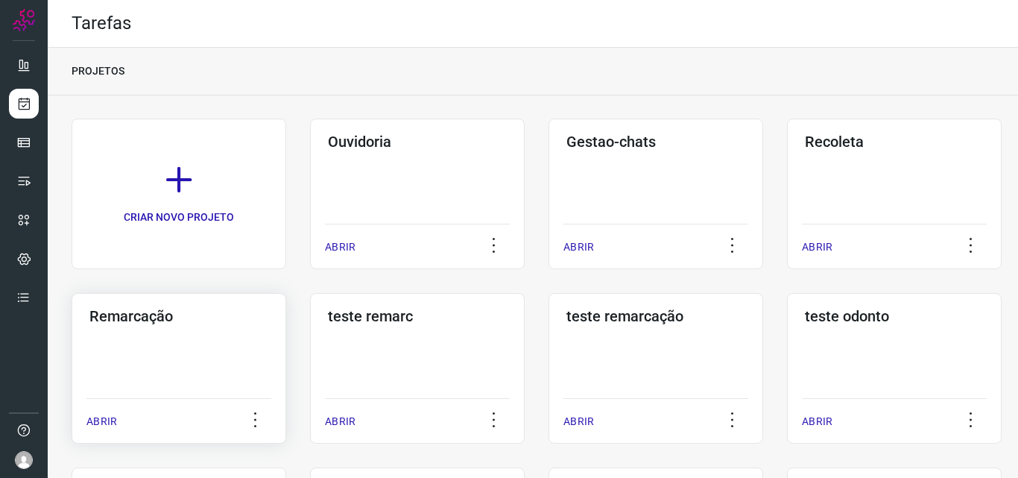
click at [310, 349] on div "Remarcação ABRIR" at bounding box center [417, 368] width 215 height 151
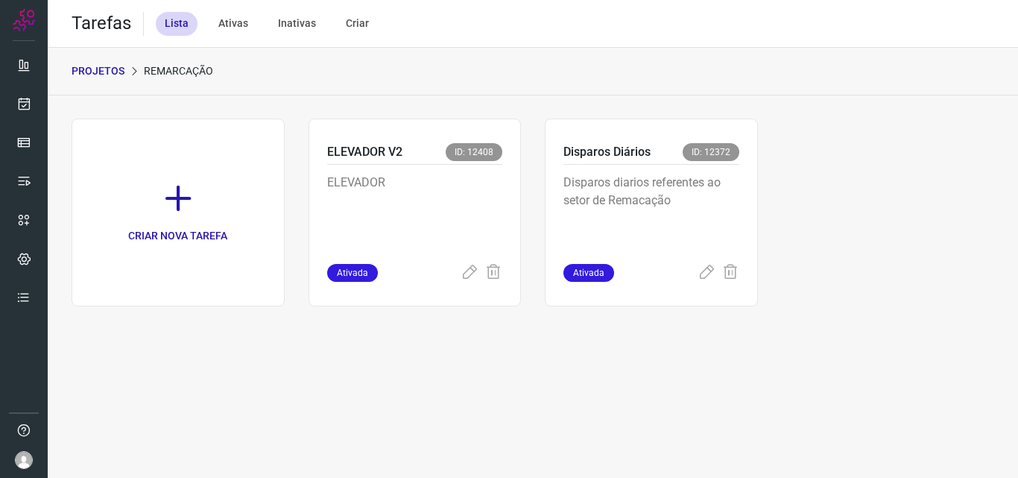
click at [729, 225] on p "Disparos diarios referentes ao setor de Remacação" at bounding box center [652, 211] width 176 height 75
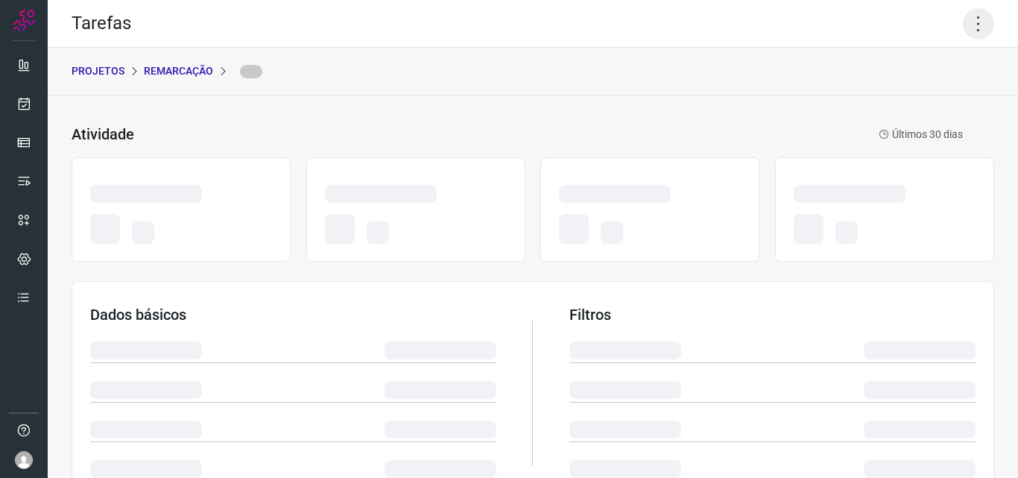
click at [963, 19] on icon at bounding box center [978, 23] width 31 height 31
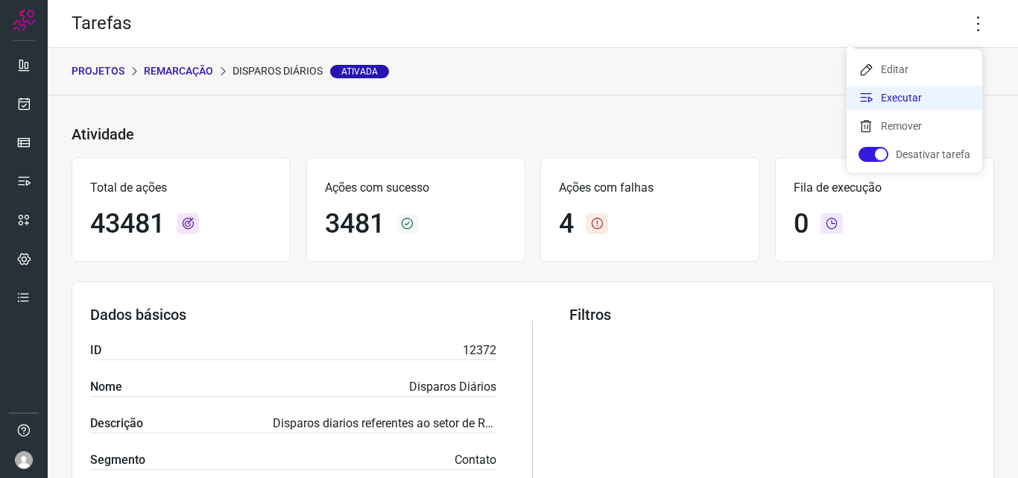
click at [938, 92] on li "Executar" at bounding box center [915, 98] width 136 height 24
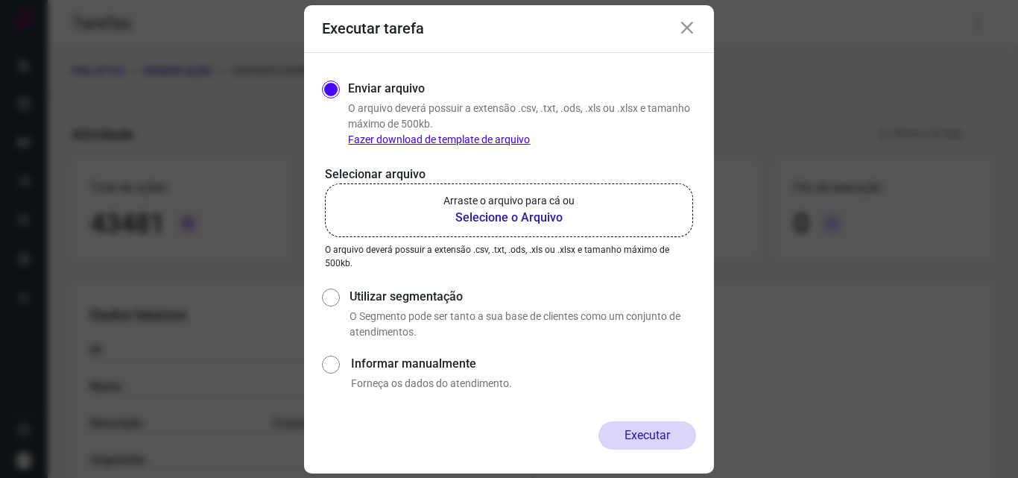
click at [542, 207] on p "Arraste o arquivo para cá ou" at bounding box center [509, 201] width 131 height 16
click at [0, 0] on input "Arraste o arquivo para cá ou Selecione o Arquivo" at bounding box center [0, 0] width 0 height 0
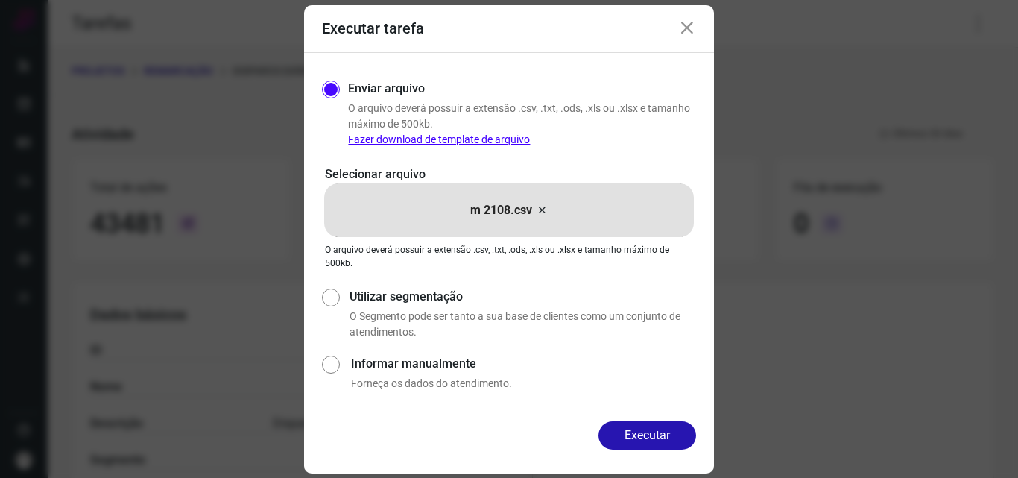
click at [644, 416] on div "Enviar arquivo O arquivo deverá possuir a extensão .csv, .txt, .ods, .xls ou .x…" at bounding box center [509, 237] width 410 height 368
click at [644, 430] on button "Executar" at bounding box center [648, 435] width 98 height 28
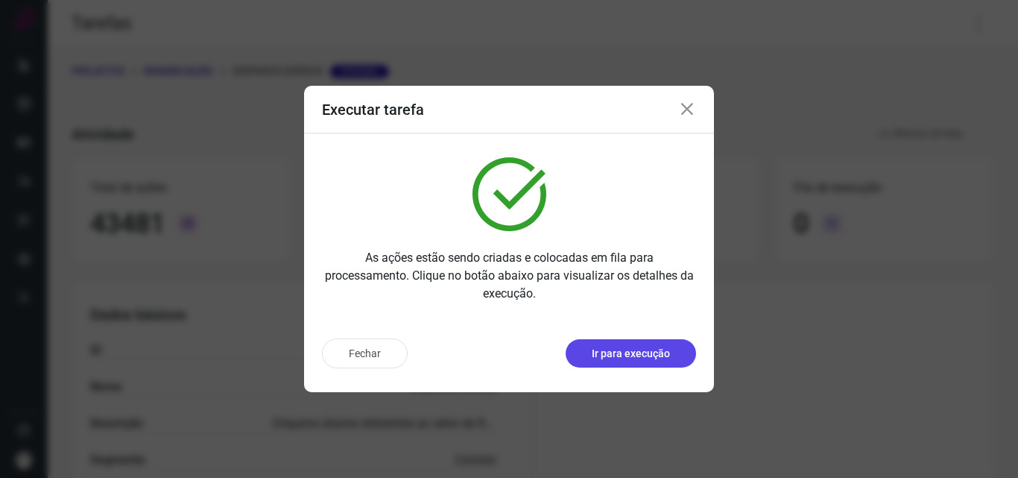
click at [636, 350] on p "Ir para execução" at bounding box center [631, 354] width 78 height 16
